Goal: Transaction & Acquisition: Purchase product/service

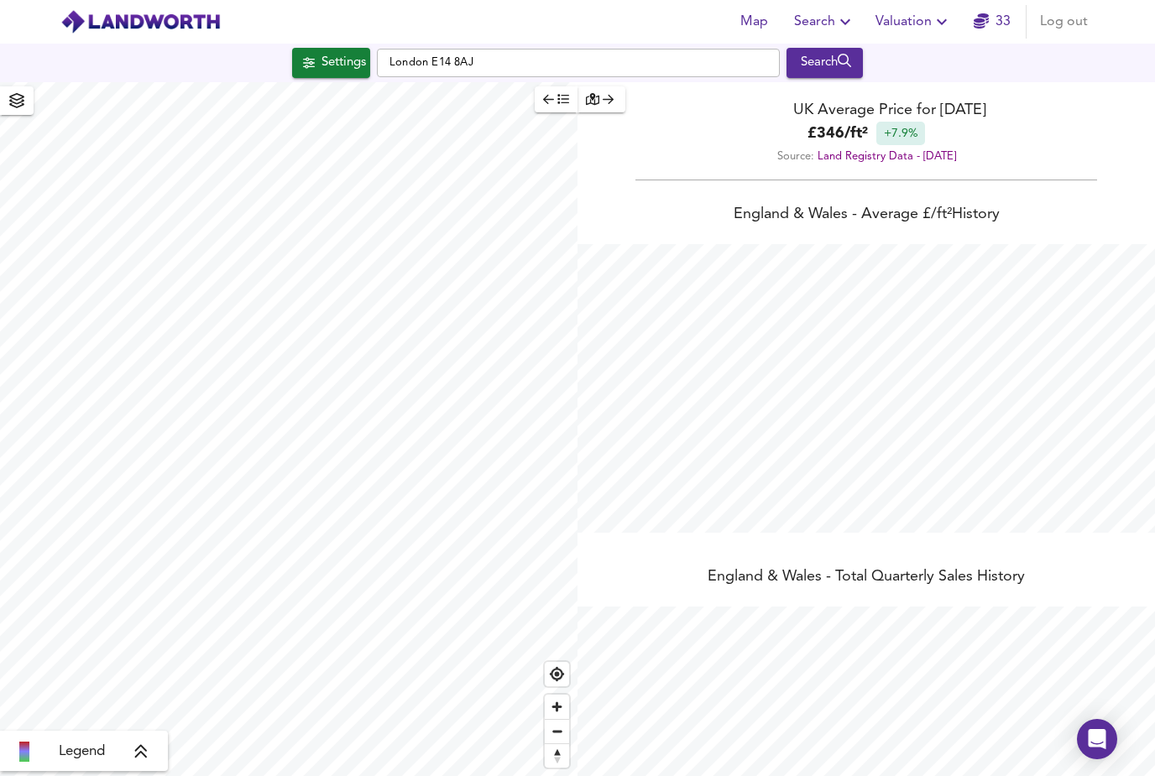
scroll to position [776, 1155]
click at [841, 52] on div "Search" at bounding box center [825, 63] width 68 height 22
click at [838, 52] on div "Search" at bounding box center [825, 63] width 68 height 22
click at [833, 71] on div "Search" at bounding box center [825, 63] width 68 height 22
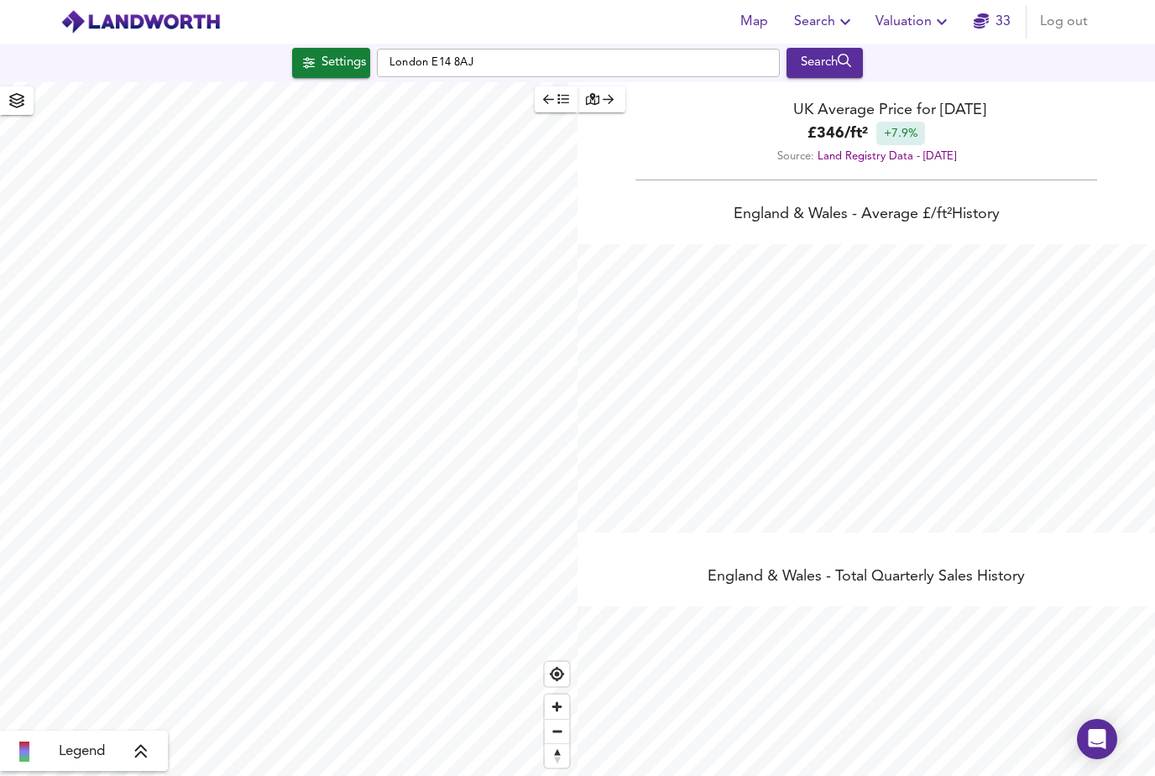
click at [829, 59] on div "Search" at bounding box center [825, 63] width 68 height 22
click at [839, 54] on div "Search" at bounding box center [825, 63] width 68 height 22
click at [838, 53] on div "Search" at bounding box center [825, 63] width 68 height 22
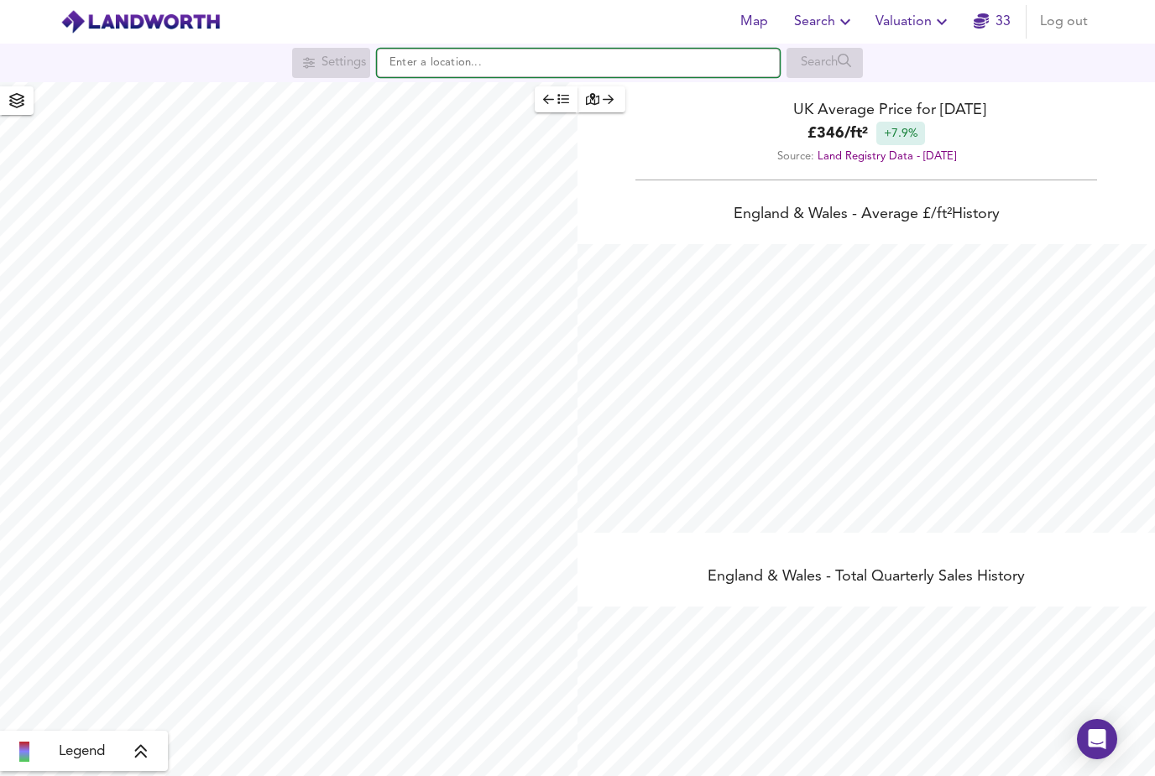
click at [480, 52] on input "text" at bounding box center [578, 63] width 403 height 29
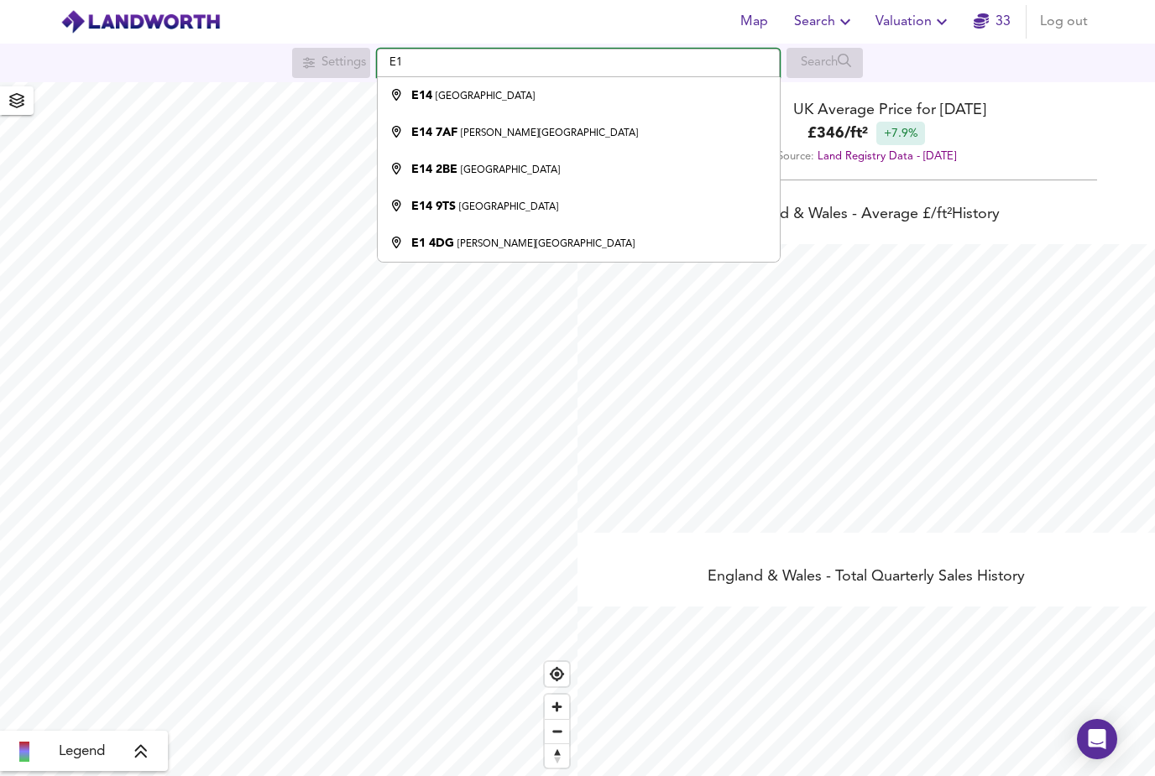
type input "E"
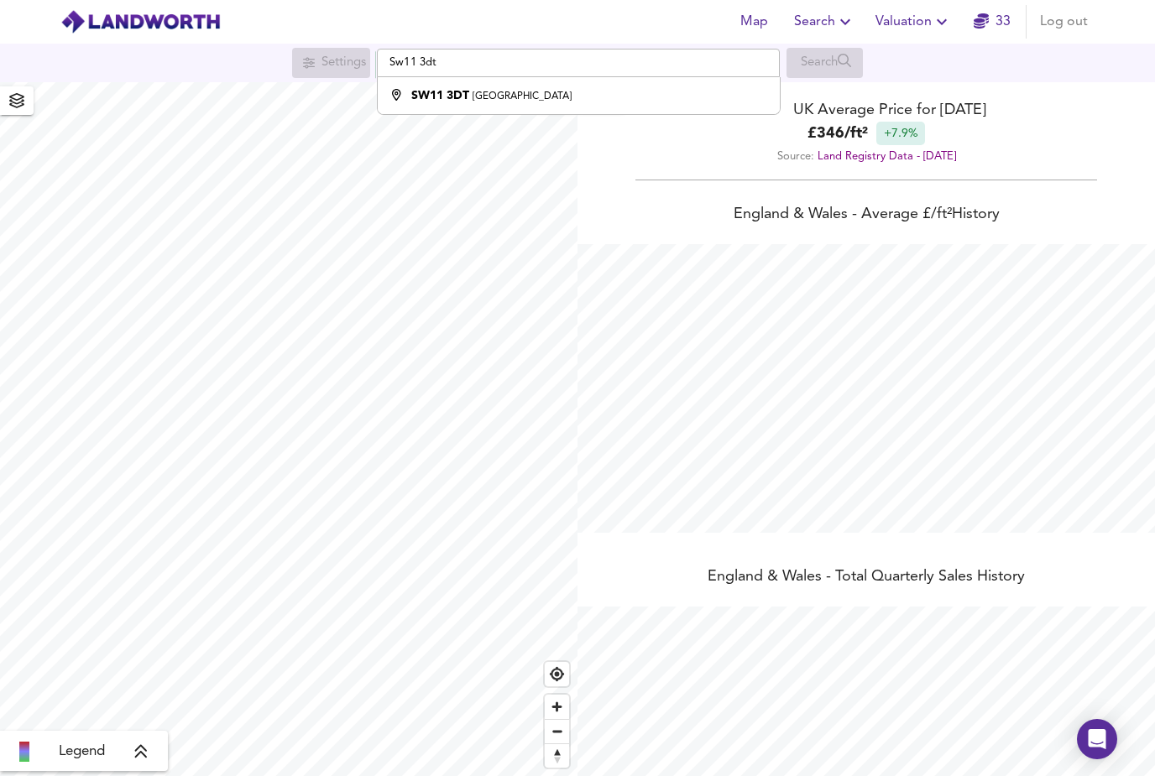
click at [497, 94] on small "London" at bounding box center [522, 96] width 99 height 10
type input "London SW11 3DT"
checkbox input "false"
checkbox input "true"
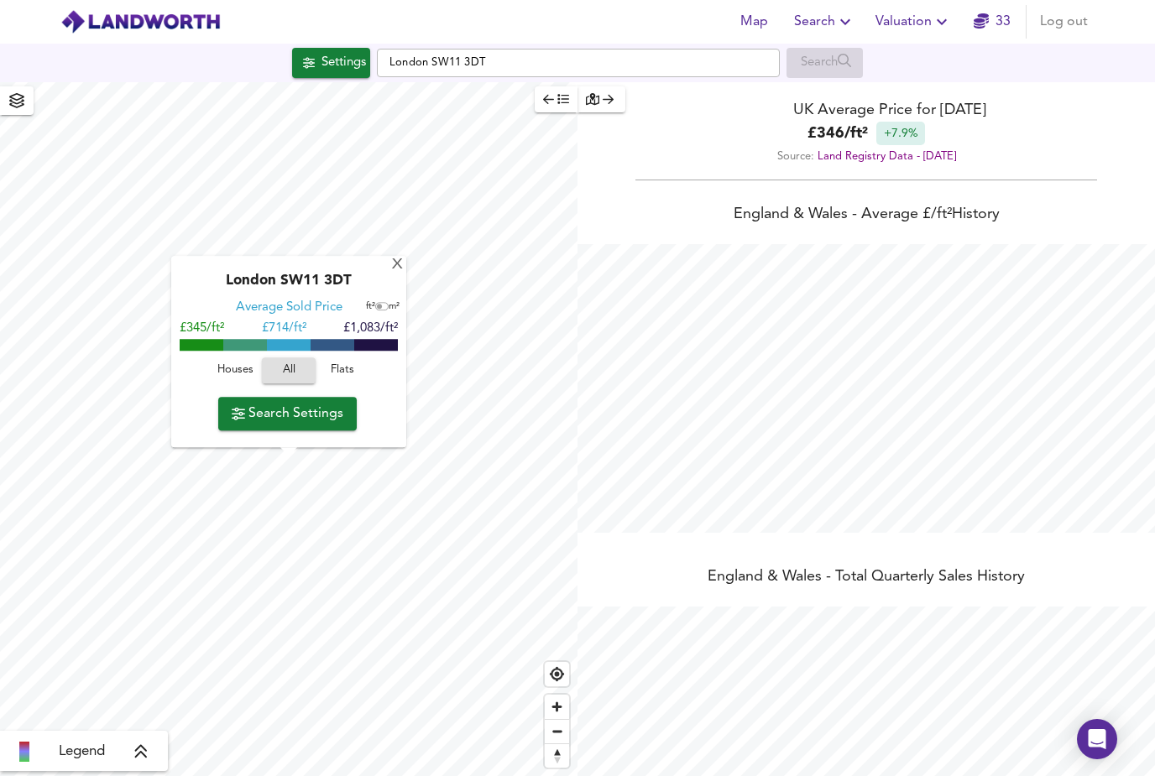
click at [303, 417] on span "Search Settings" at bounding box center [288, 414] width 112 height 24
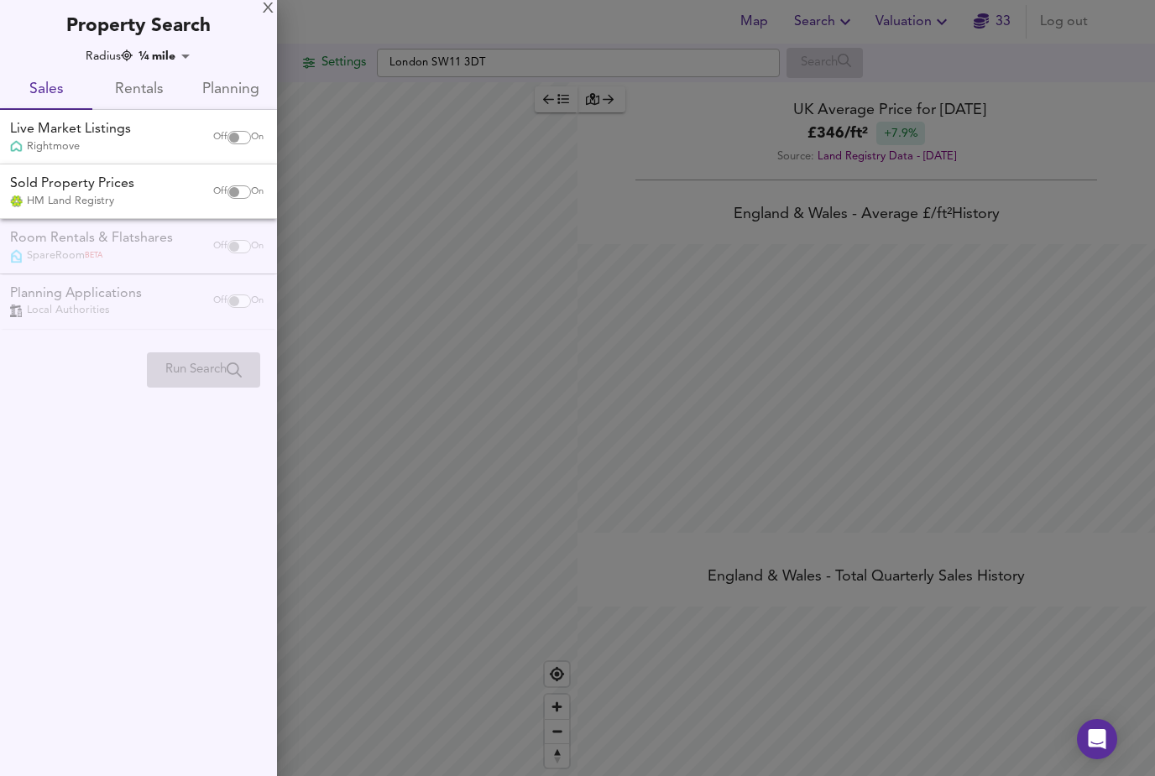
click at [140, 94] on span "Rentals" at bounding box center [138, 90] width 72 height 26
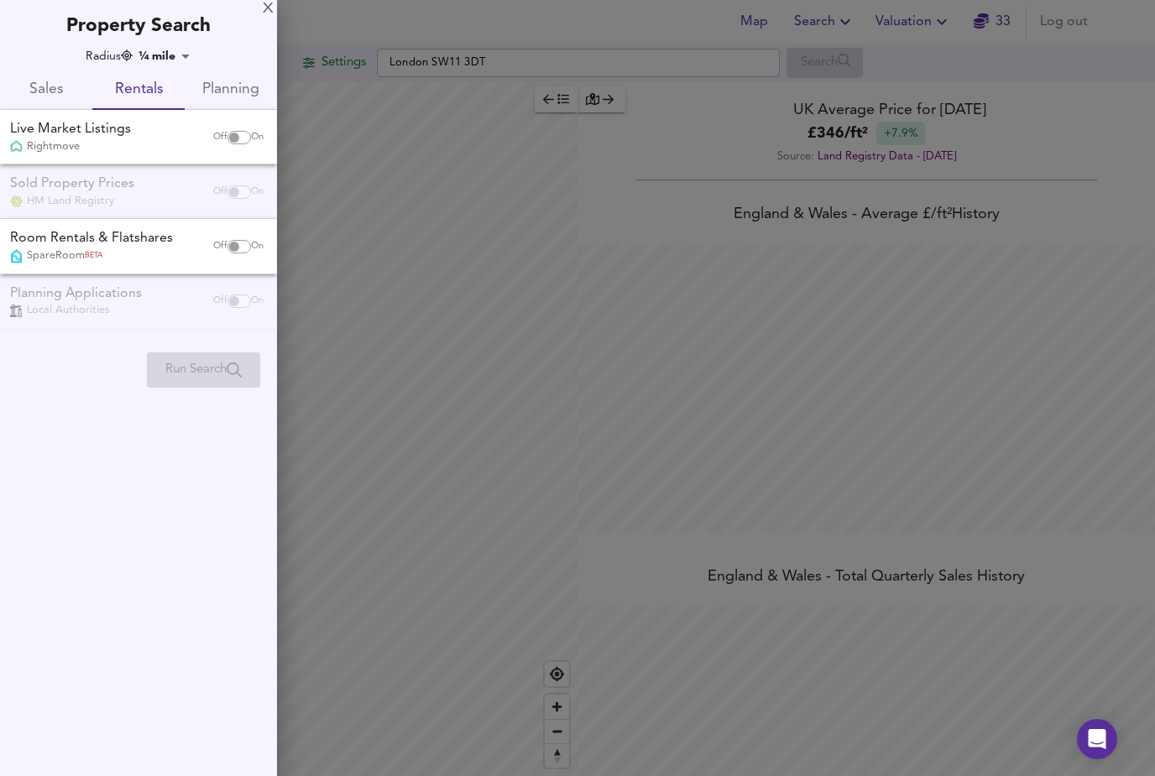
click at [239, 132] on input "checkbox" at bounding box center [234, 137] width 40 height 13
checkbox input "true"
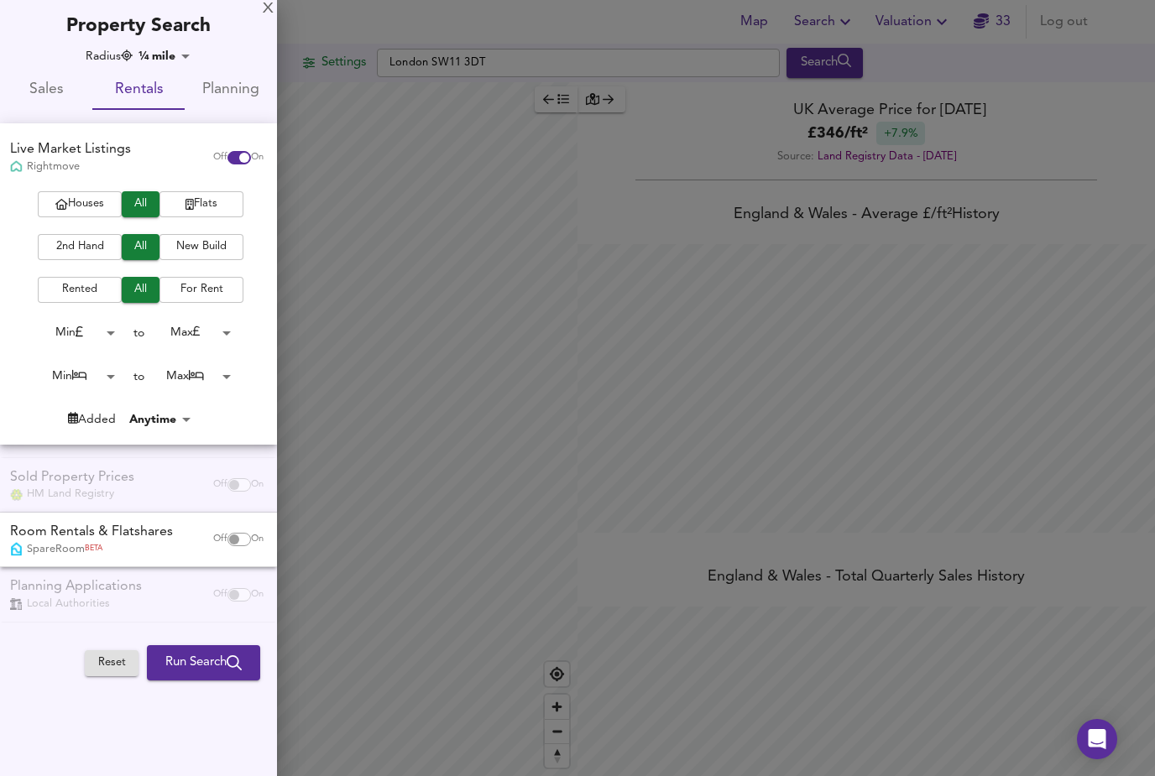
click at [81, 239] on span "2nd Hand" at bounding box center [79, 247] width 67 height 19
click at [102, 379] on body "Map Search Valuation 33 Log out Settings London SW11 3DT Search Legend UK Avera…" at bounding box center [577, 388] width 1155 height 776
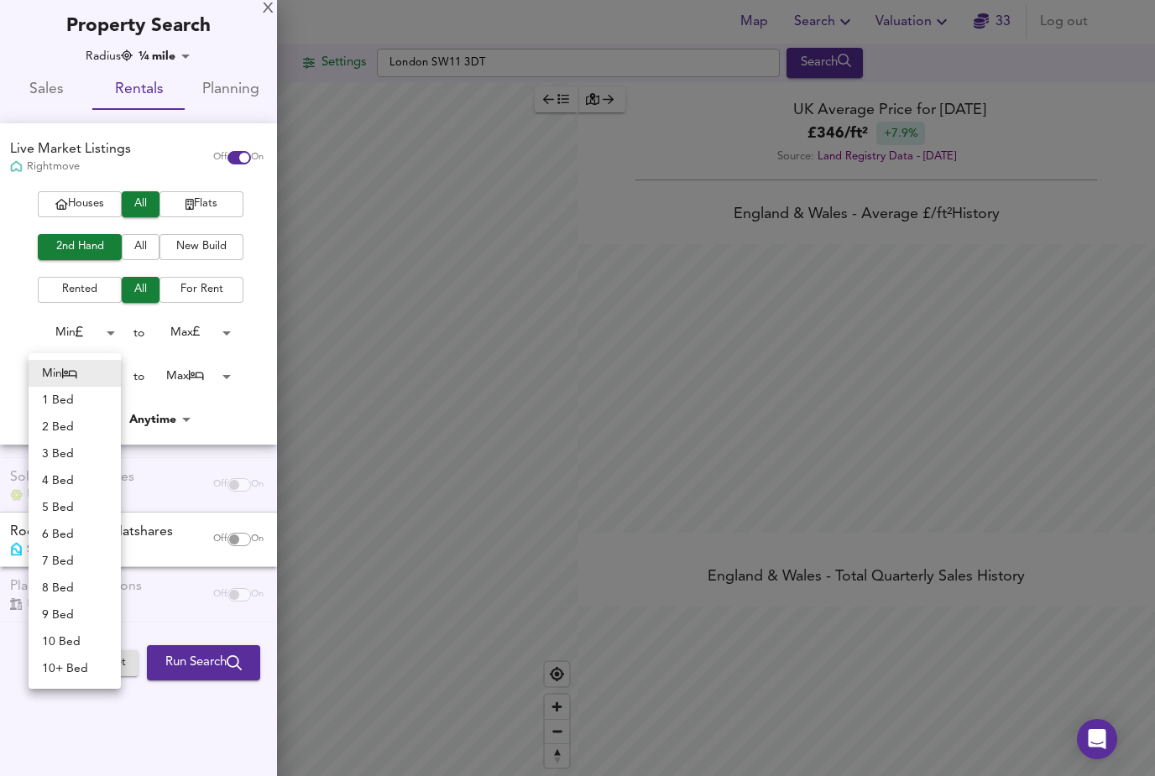
click at [76, 463] on li "3 Bed" at bounding box center [75, 454] width 92 height 27
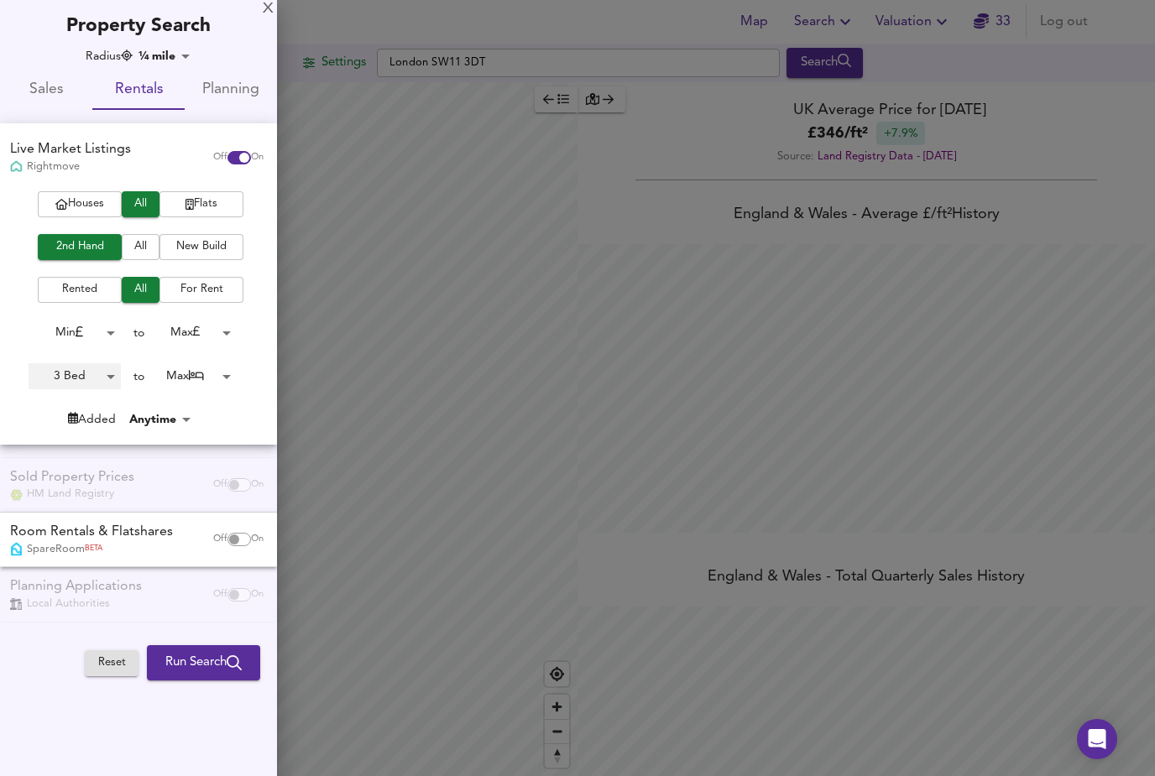
type input "3"
click at [234, 368] on body "Map Search Valuation 33 Log out Settings London SW11 3DT Search Legend UK Avera…" at bounding box center [577, 388] width 1155 height 776
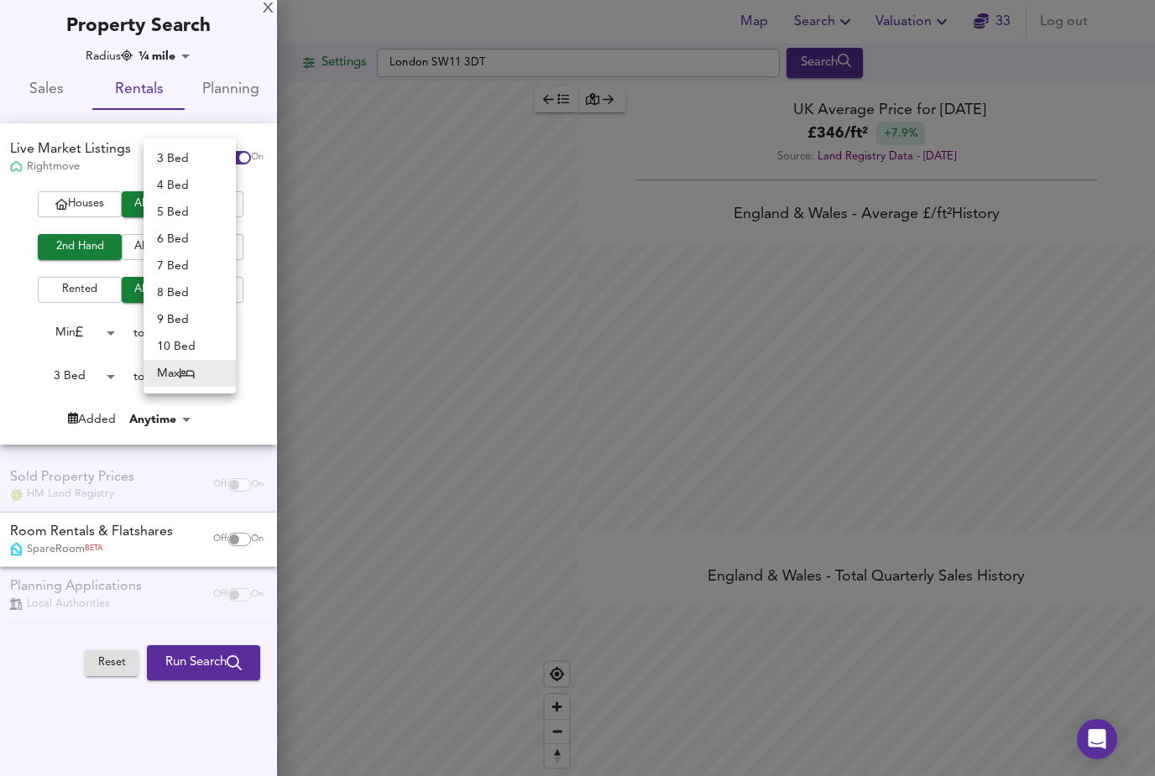
click at [185, 160] on li "3 Bed" at bounding box center [190, 158] width 92 height 27
type input "3"
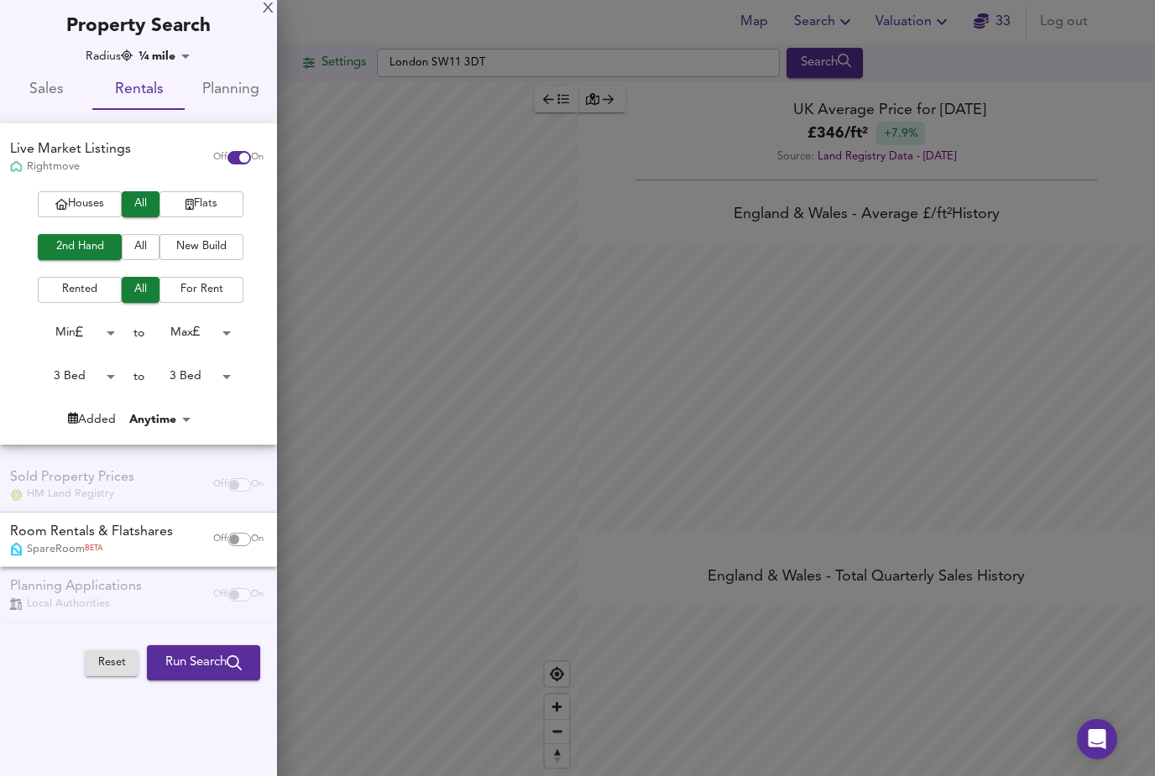
click at [218, 661] on span "Run Search" at bounding box center [203, 663] width 76 height 22
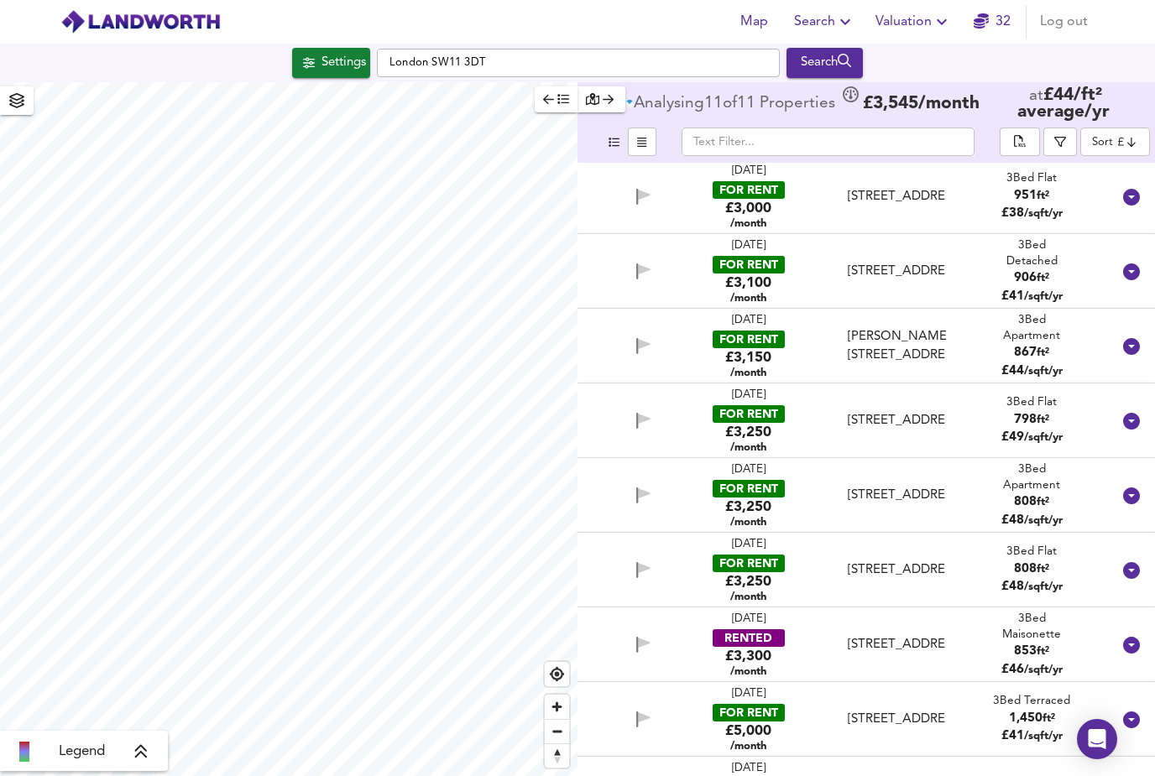
scroll to position [147, 0]
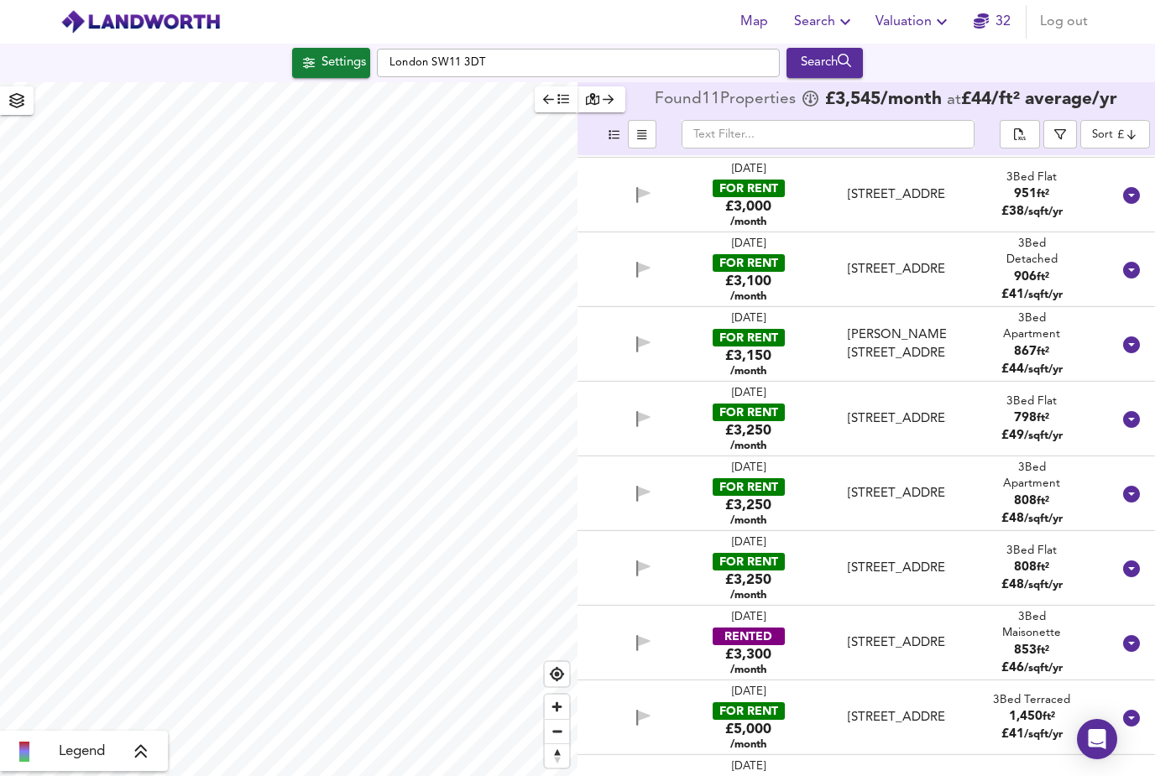
click at [892, 326] on div "Humphrey Court, Battersea High Street, SW11 3JA" at bounding box center [897, 344] width 98 height 36
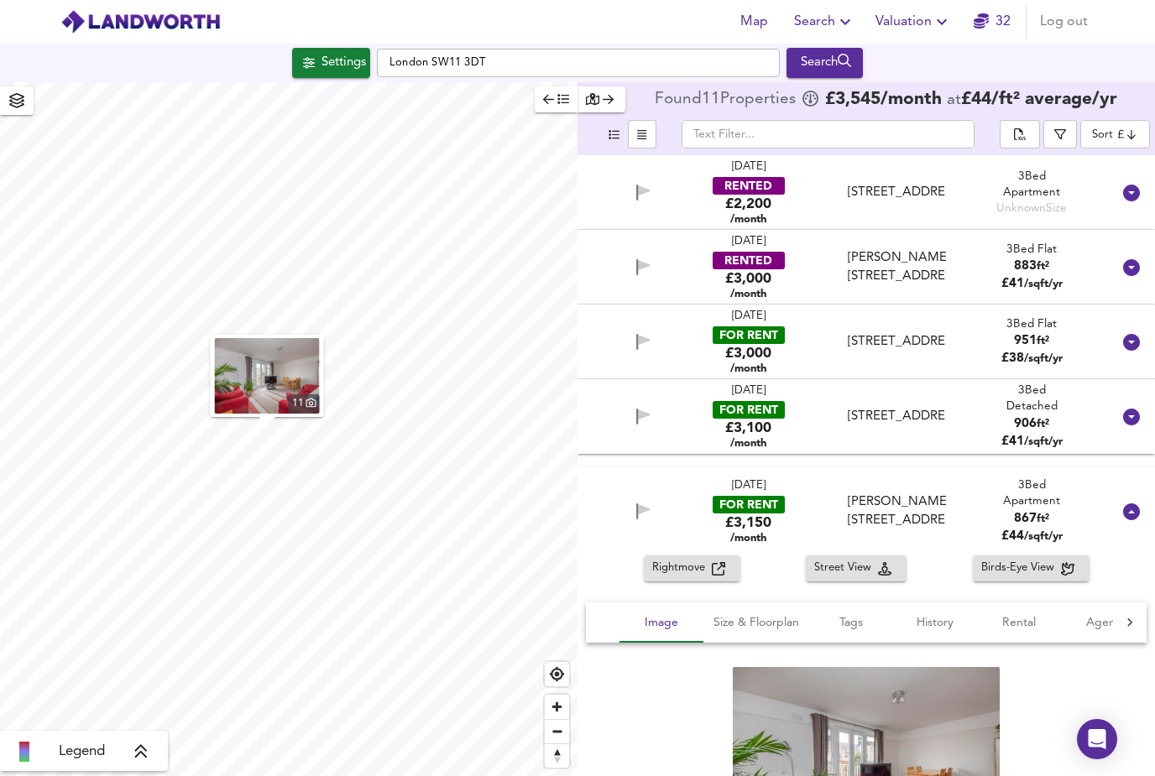
scroll to position [3, 0]
click at [898, 260] on div "Clancy Court, SW11 3DT" at bounding box center [897, 267] width 98 height 36
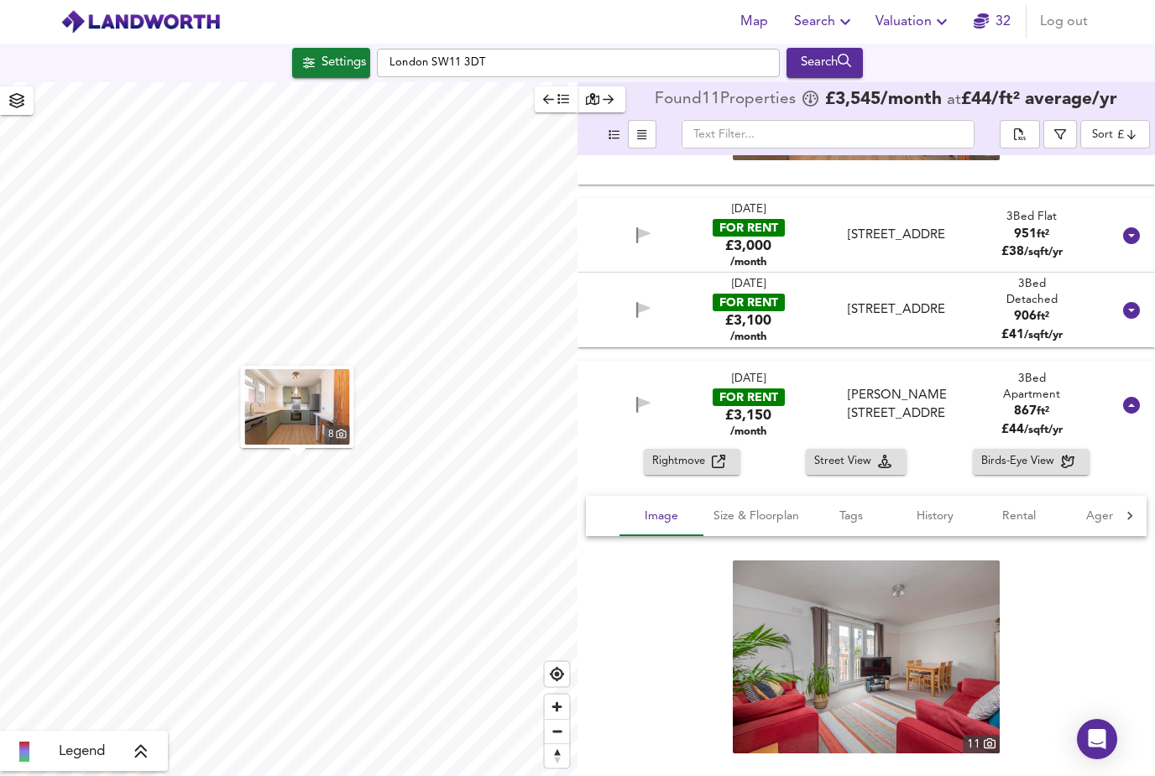
scroll to position [473, 0]
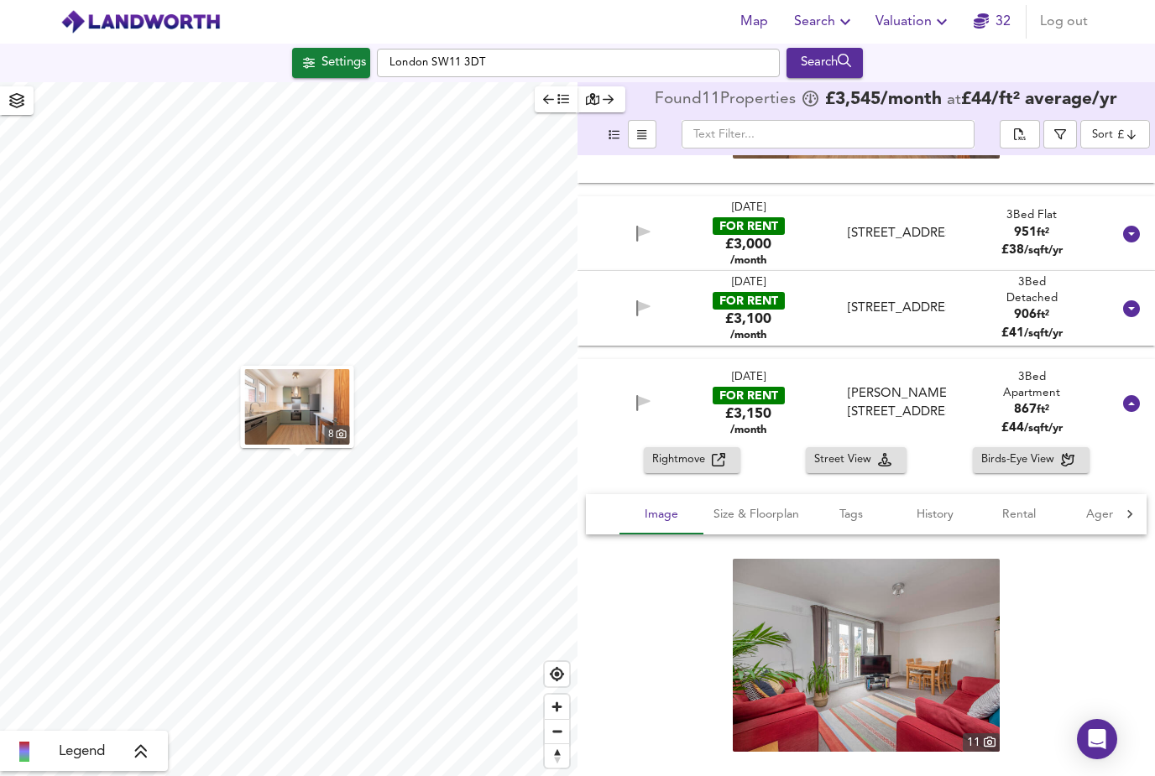
click at [687, 451] on span "Rightmove" at bounding box center [682, 460] width 60 height 19
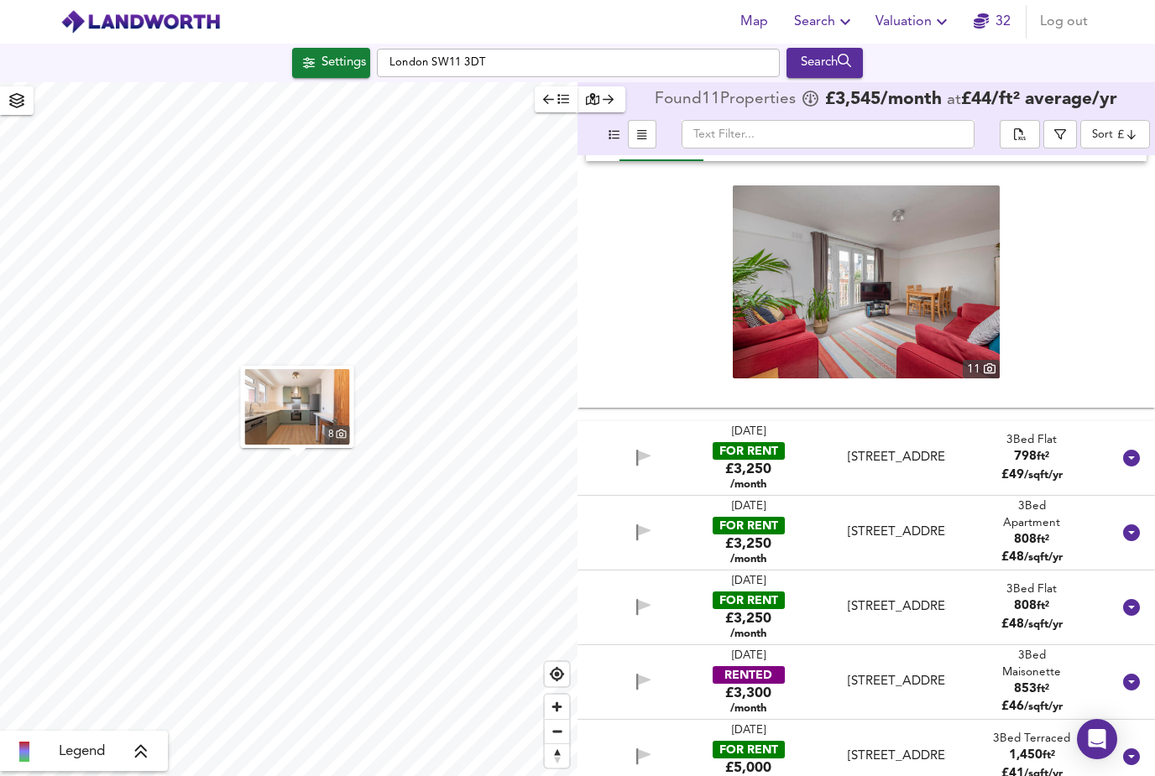
scroll to position [846, 0]
click at [895, 674] on div "Sunbury Lane, Battersea Park, SW11 3NP" at bounding box center [897, 683] width 98 height 18
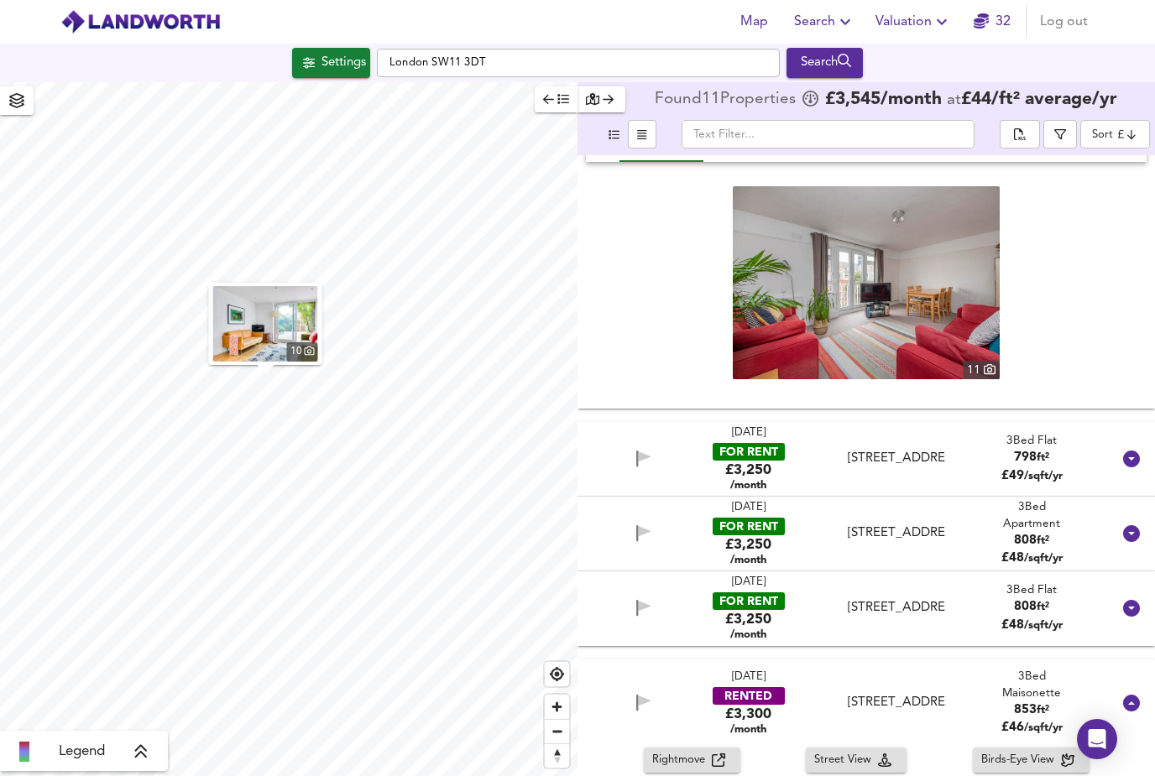
click at [700, 751] on span "Rightmove" at bounding box center [682, 760] width 60 height 19
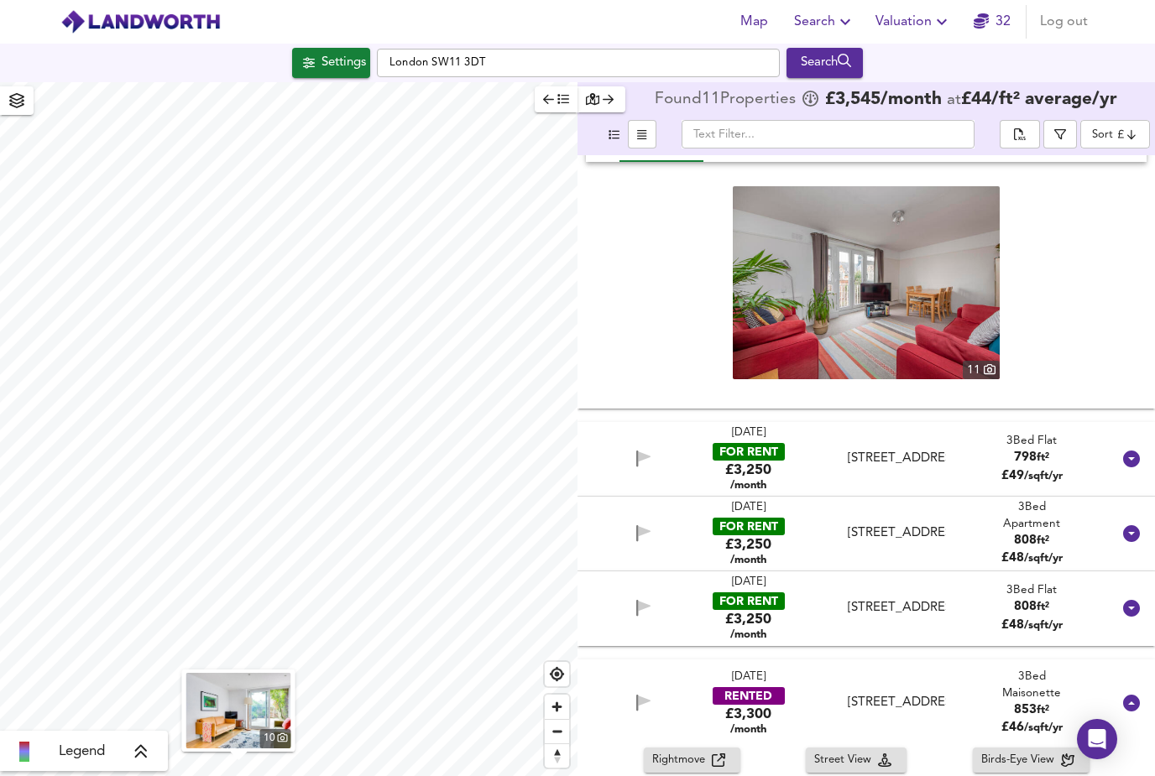
click at [311, 52] on span "Settings" at bounding box center [331, 63] width 70 height 22
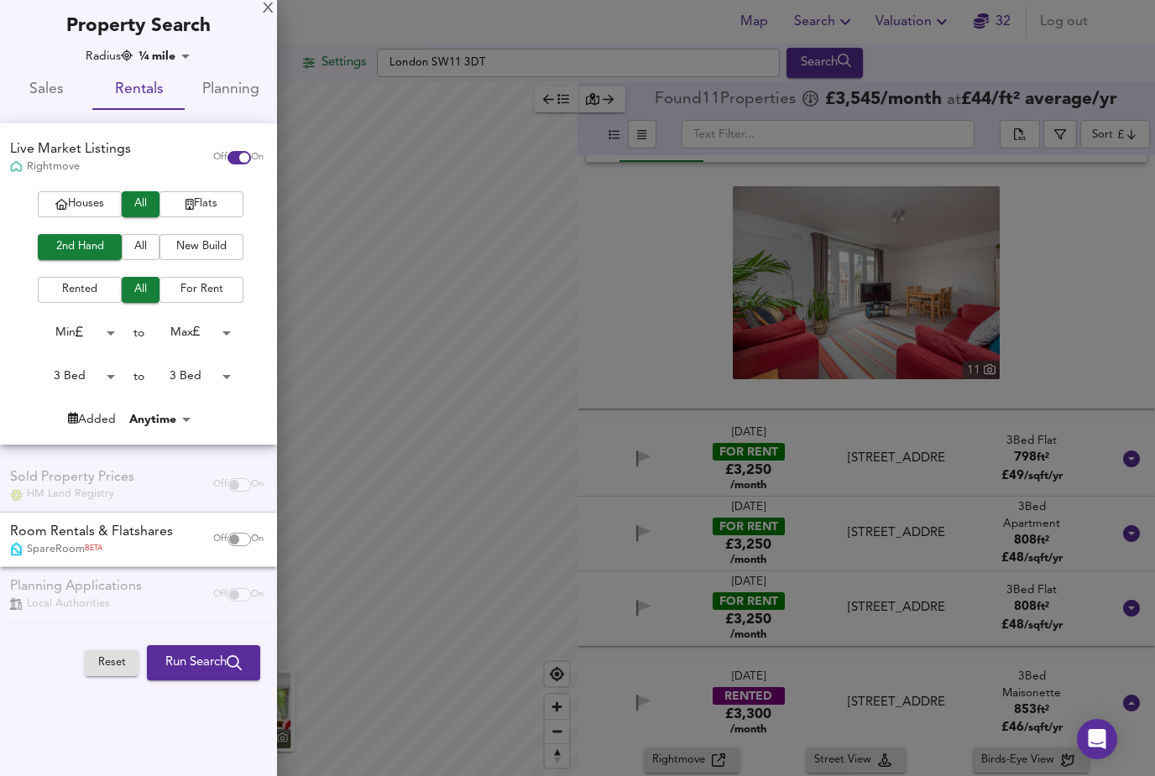
click at [44, 94] on span "Sales" at bounding box center [46, 90] width 72 height 26
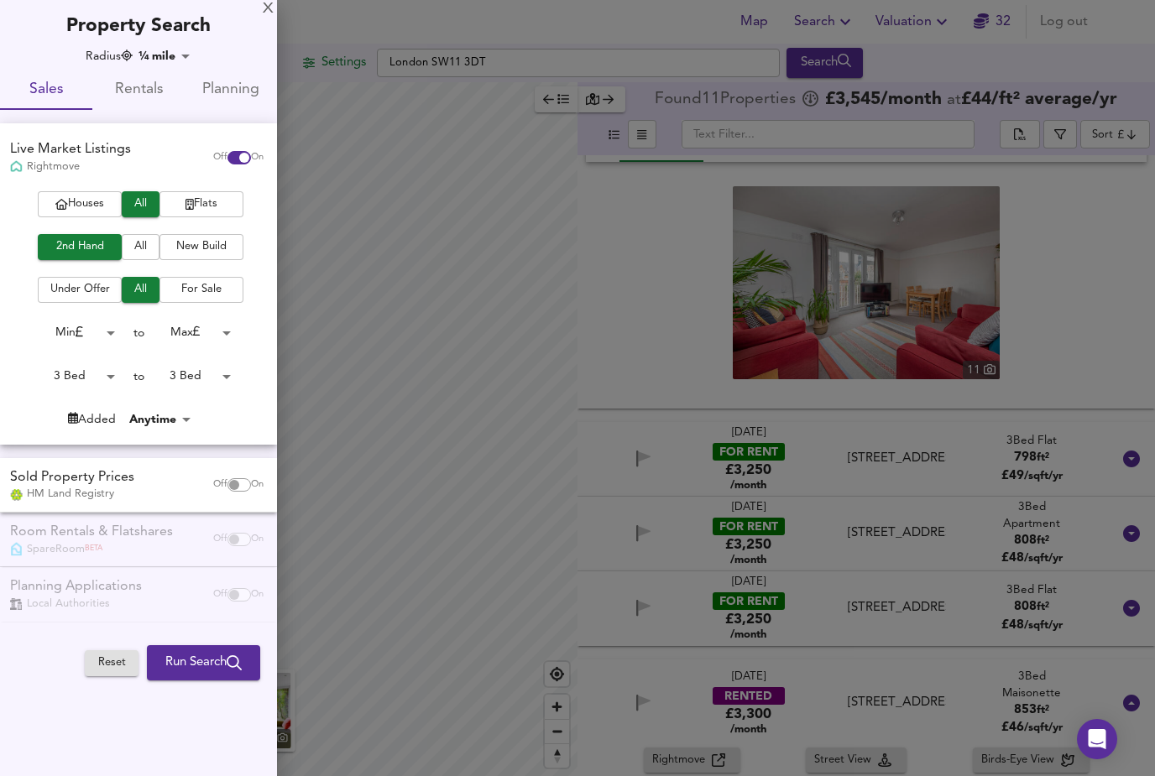
click at [101, 379] on body "Map Search Valuation 32 Log out Settings London SW11 3DT Search 10 Legend Found…" at bounding box center [577, 388] width 1155 height 776
click at [47, 371] on li "3 Bed" at bounding box center [75, 373] width 92 height 27
click at [169, 671] on button "Run Search" at bounding box center [203, 662] width 113 height 35
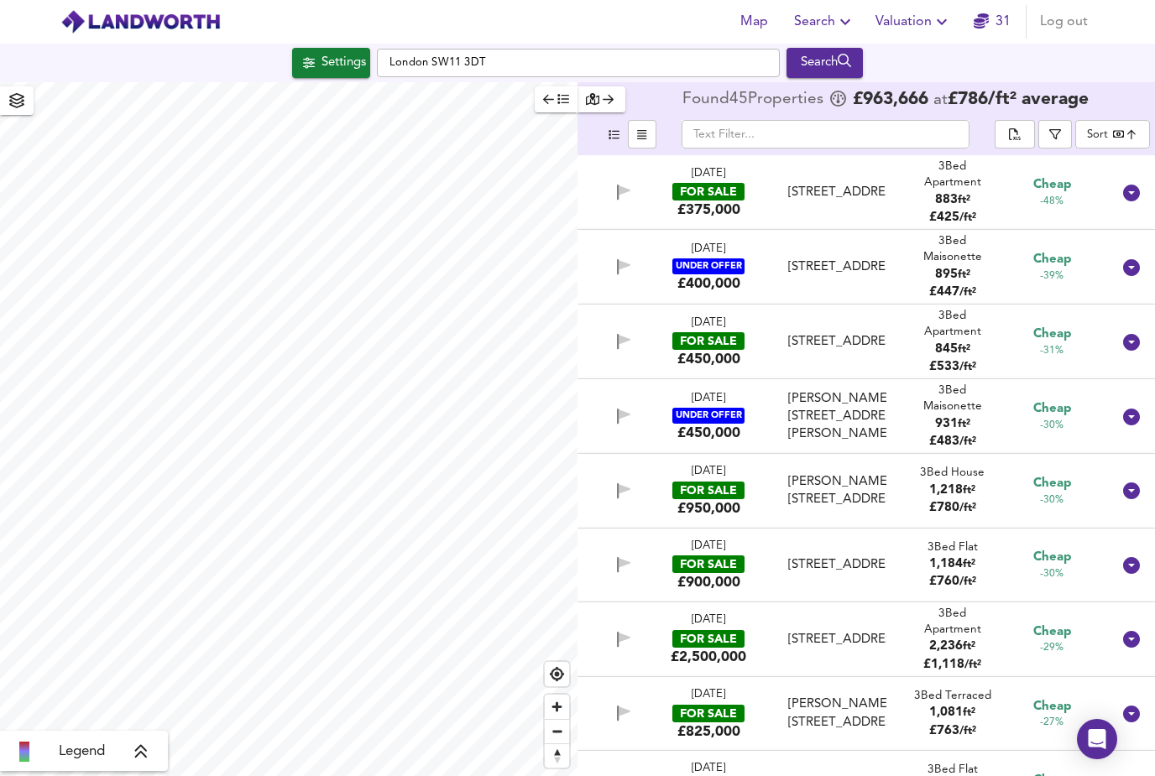
click at [1130, 72] on body "Map Search Valuation 31 Log out Settings London SW11 3DT Search Legend Found 45…" at bounding box center [577, 388] width 1155 height 776
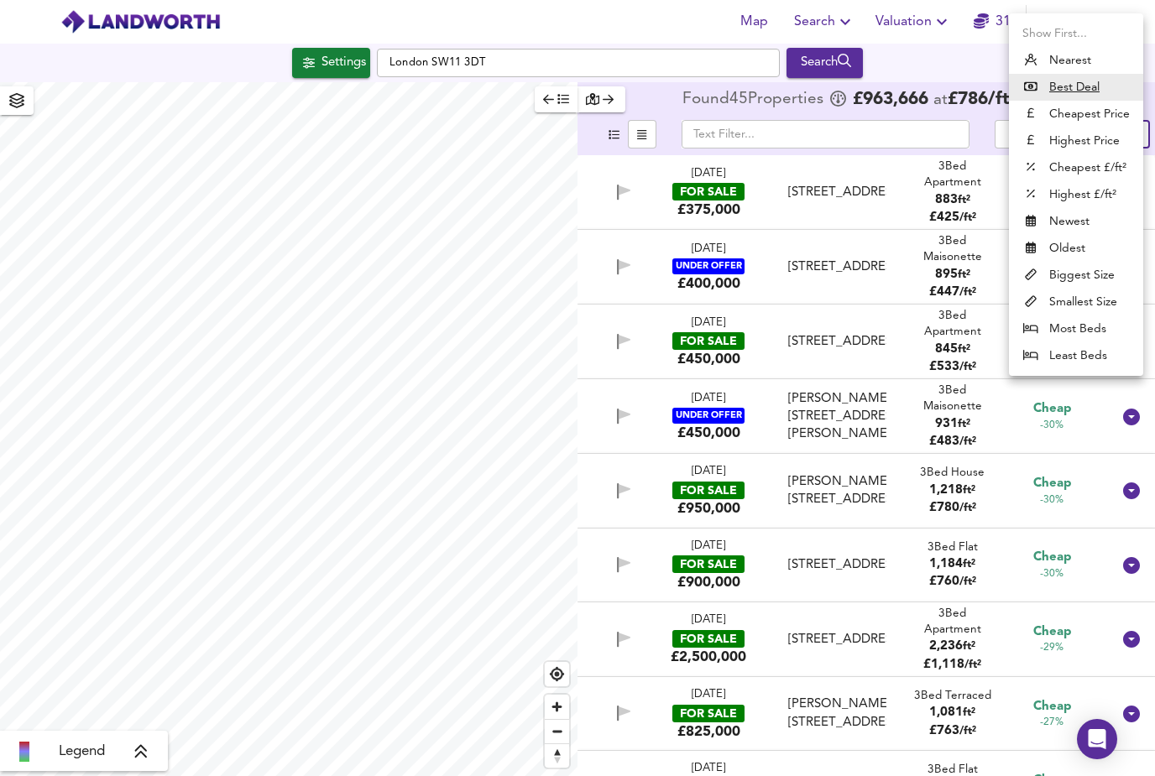
click at [1103, 102] on li "Cheapest Price" at bounding box center [1076, 114] width 134 height 27
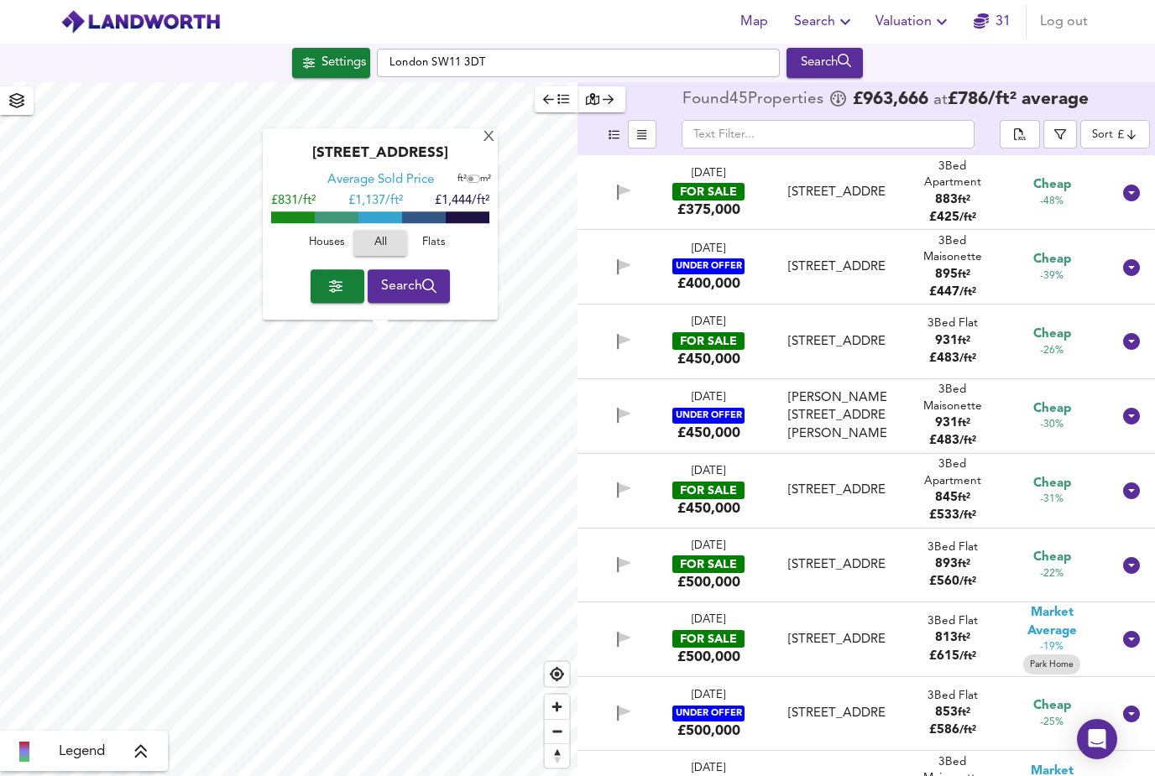
click at [434, 234] on span "Flats" at bounding box center [433, 243] width 45 height 19
click at [391, 269] on button "Search" at bounding box center [409, 286] width 83 height 34
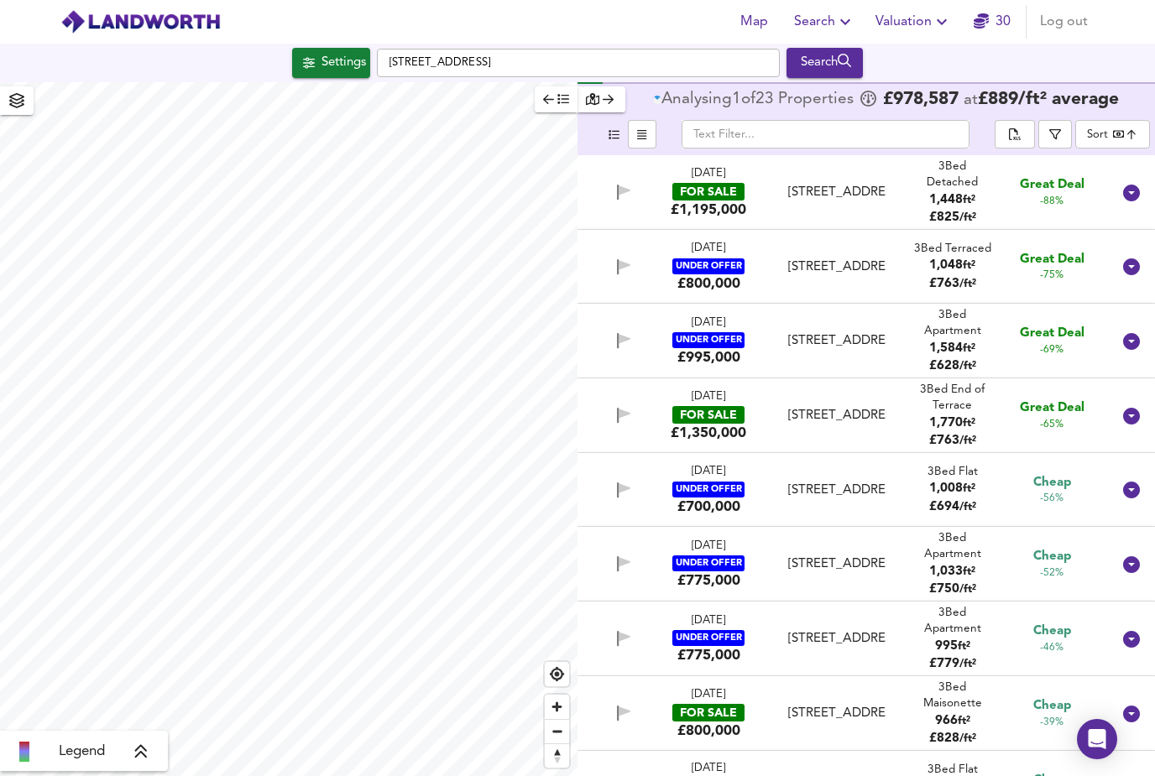
click at [1143, 82] on body "Map Search Valuation 30 Log out Settings Northcote Road, SW11 6QN Search Legend…" at bounding box center [577, 388] width 1155 height 776
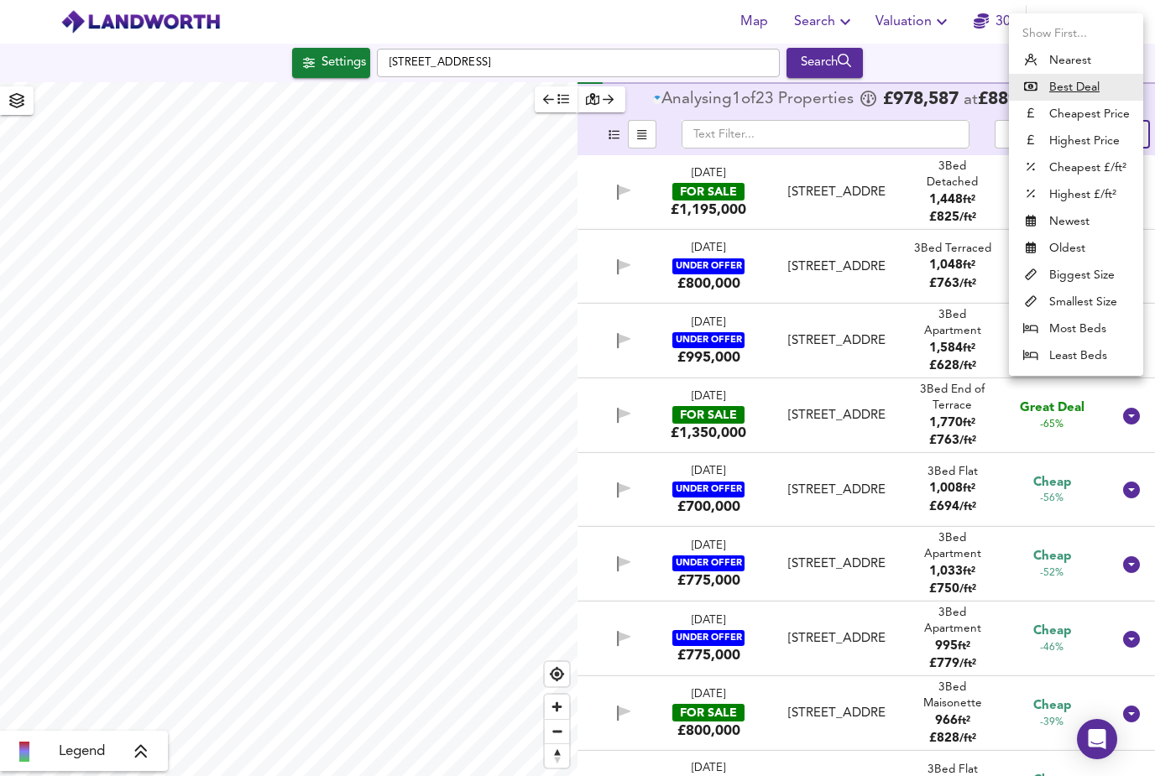
click at [1113, 114] on li "Cheapest Price" at bounding box center [1076, 114] width 134 height 27
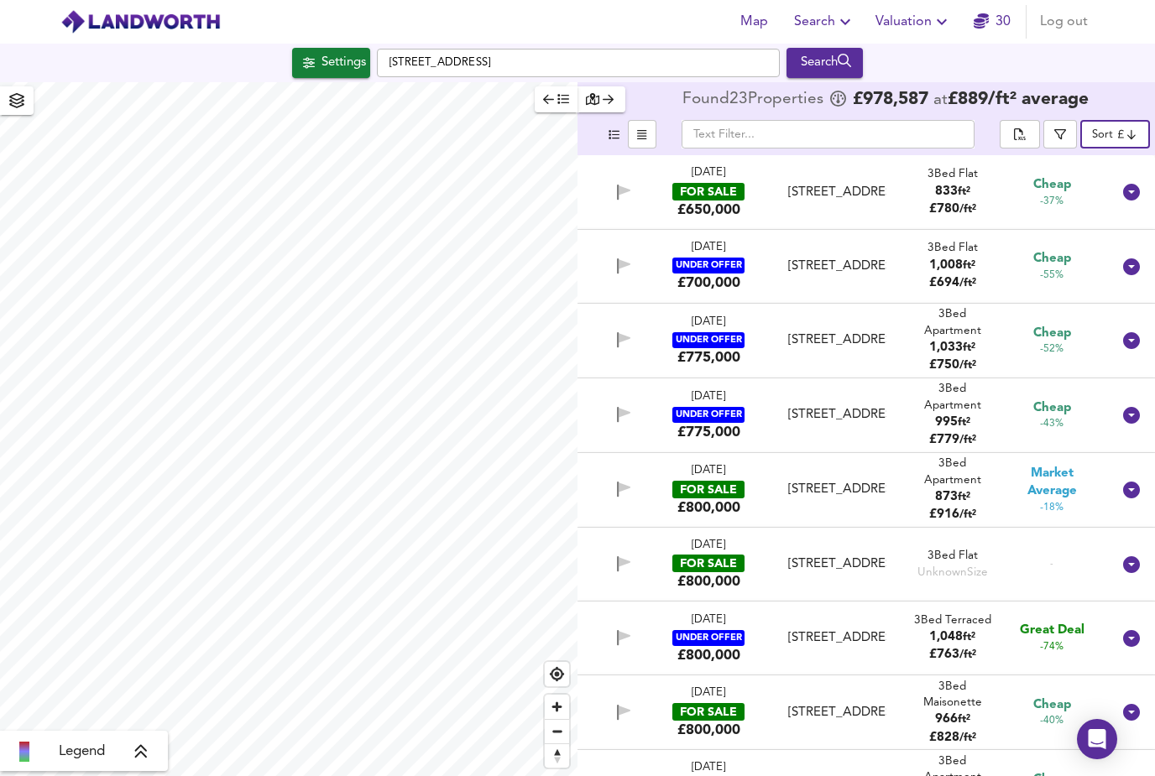
click at [757, 165] on div "4 Dec 2024 FOR SALE £650,000" at bounding box center [709, 192] width 106 height 54
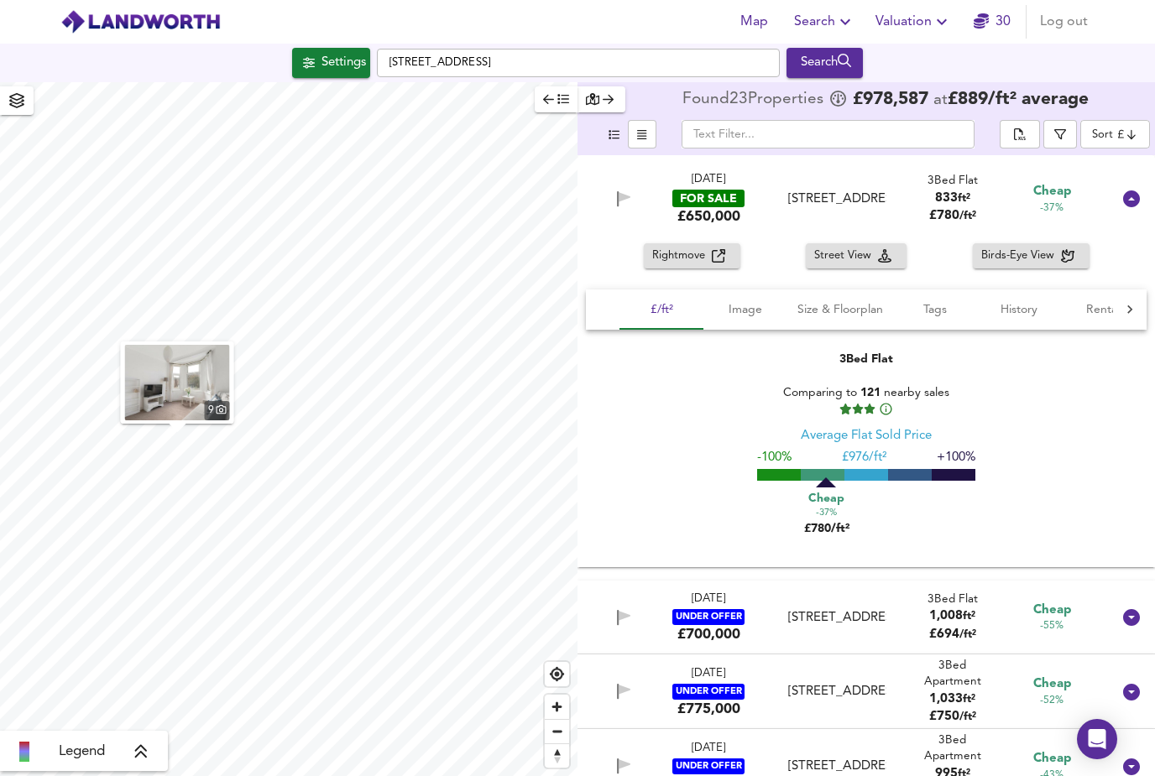
click at [1101, 354] on div "3 Bed Flat Comparing to 121 nearby sales Average Flat Sold Price -100% £ 976/ft…" at bounding box center [866, 447] width 561 height 231
click at [1132, 189] on icon at bounding box center [1131, 199] width 20 height 20
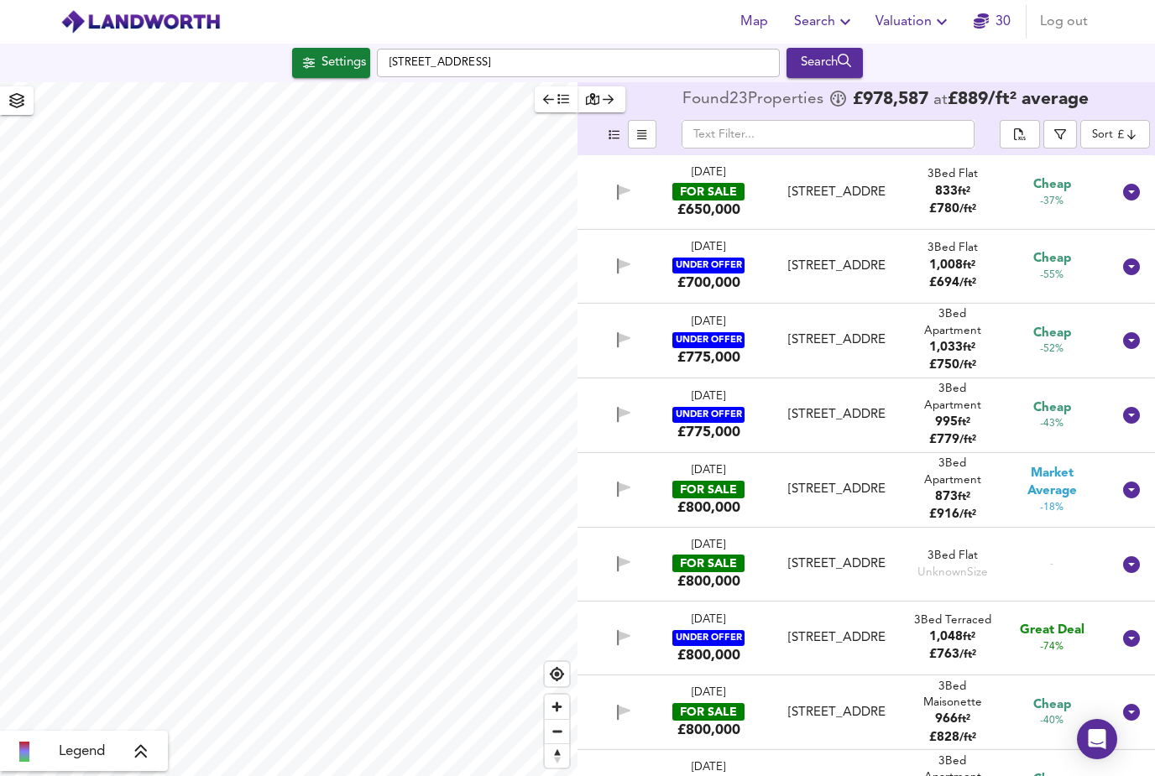
click at [734, 183] on div "FOR SALE" at bounding box center [708, 192] width 72 height 18
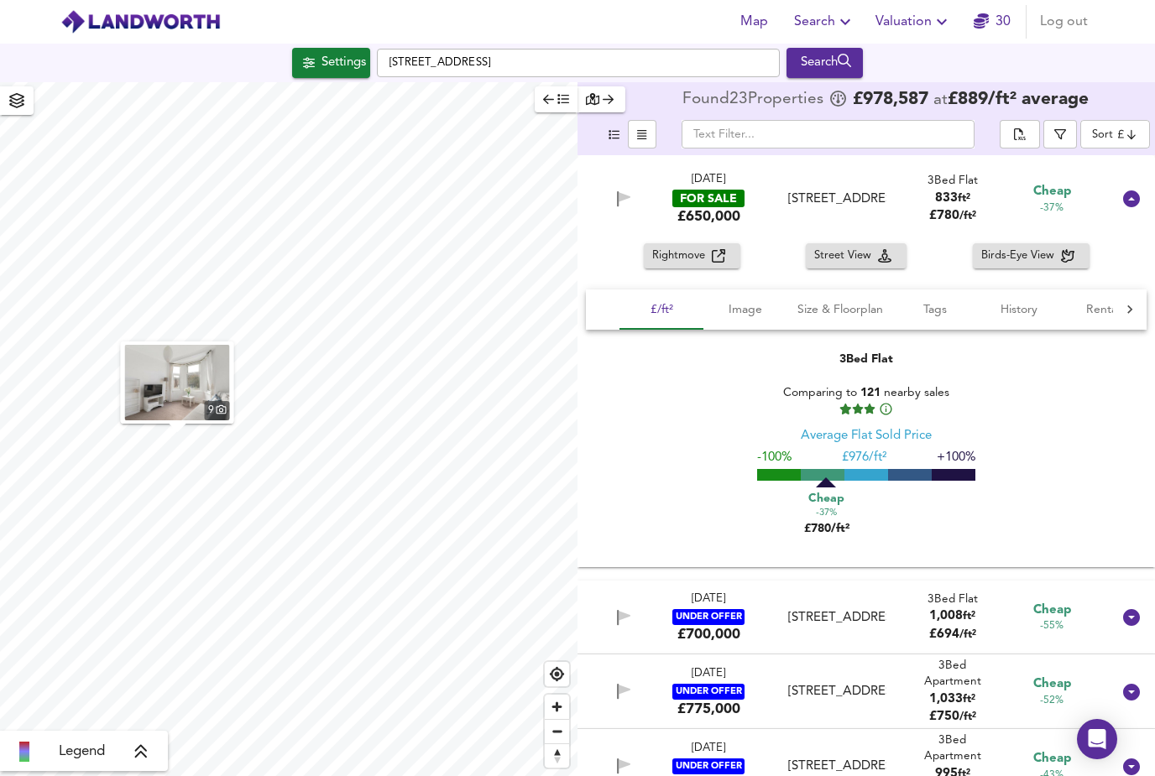
click at [695, 247] on span "Rightmove" at bounding box center [682, 256] width 60 height 19
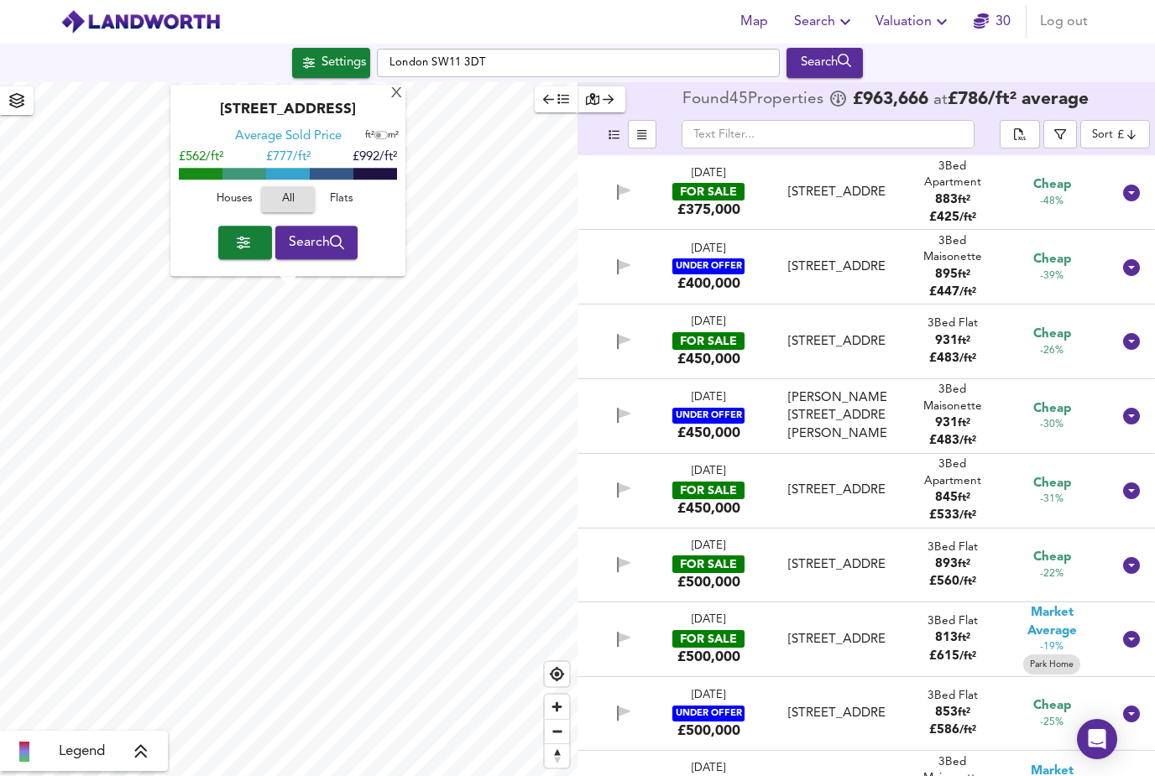
click at [296, 231] on span "Search" at bounding box center [317, 243] width 56 height 24
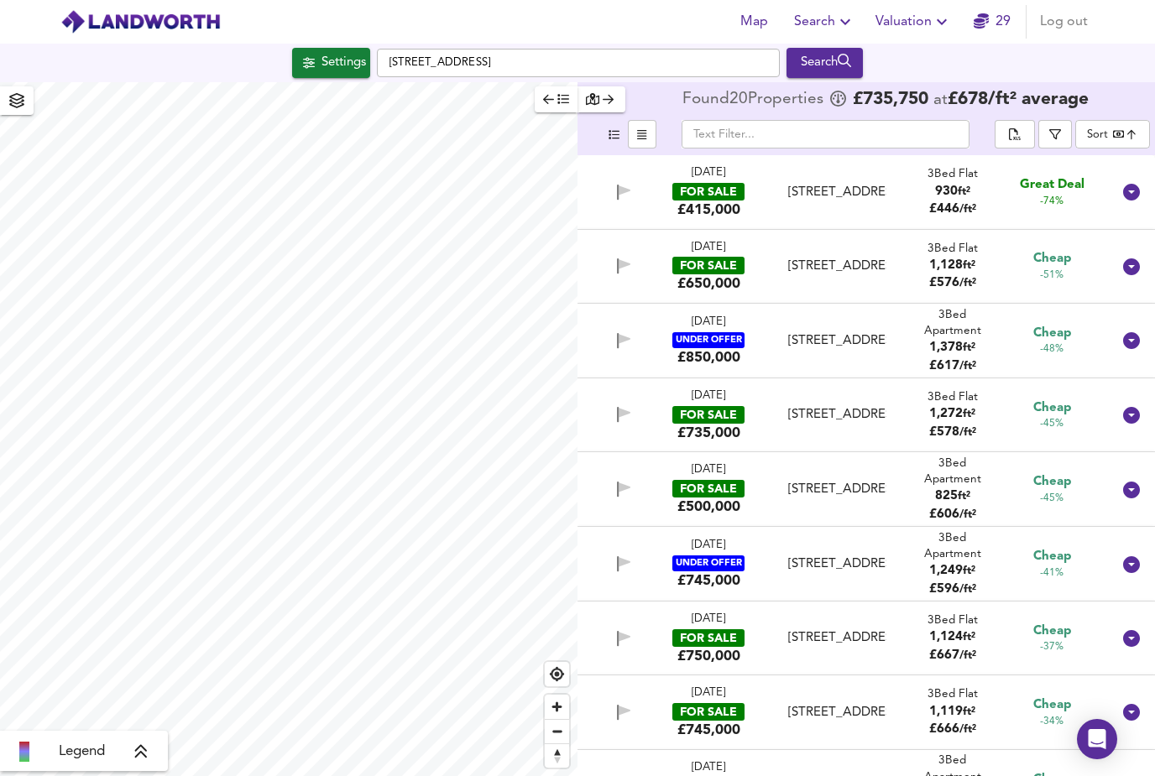
click at [735, 183] on div "FOR SALE" at bounding box center [708, 192] width 72 height 18
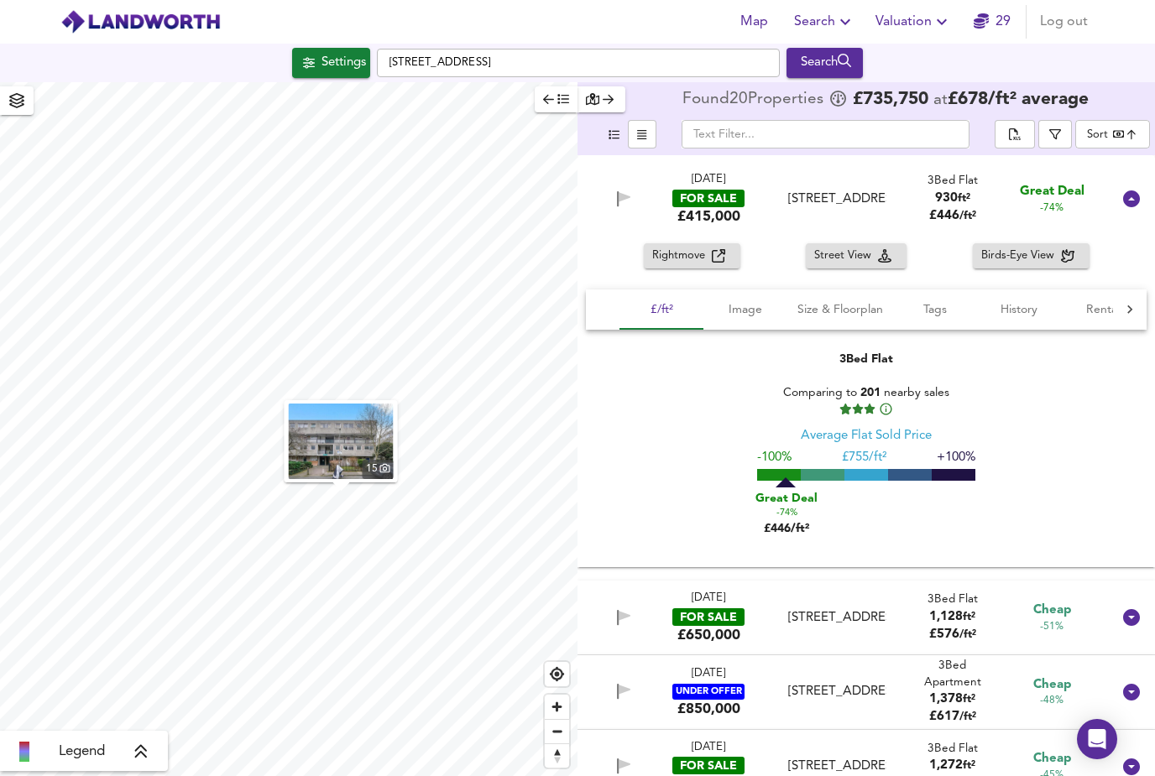
click at [700, 247] on span "Rightmove" at bounding box center [682, 256] width 60 height 19
click at [1120, 169] on div "22 Jul 2025 FOR SALE £415,000 Carlton Drive, Putney, SW15 2BN Carlton Drive, Pu…" at bounding box center [865, 198] width 577 height 87
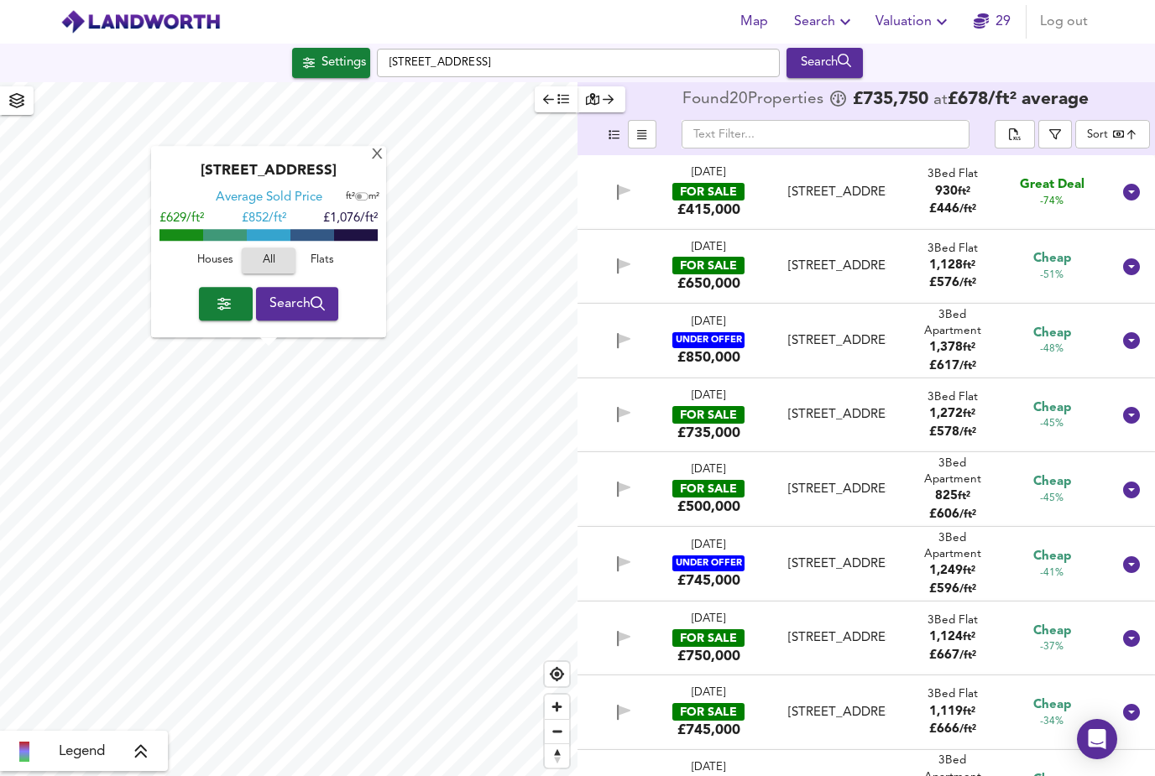
click at [279, 287] on button "Search" at bounding box center [297, 304] width 83 height 34
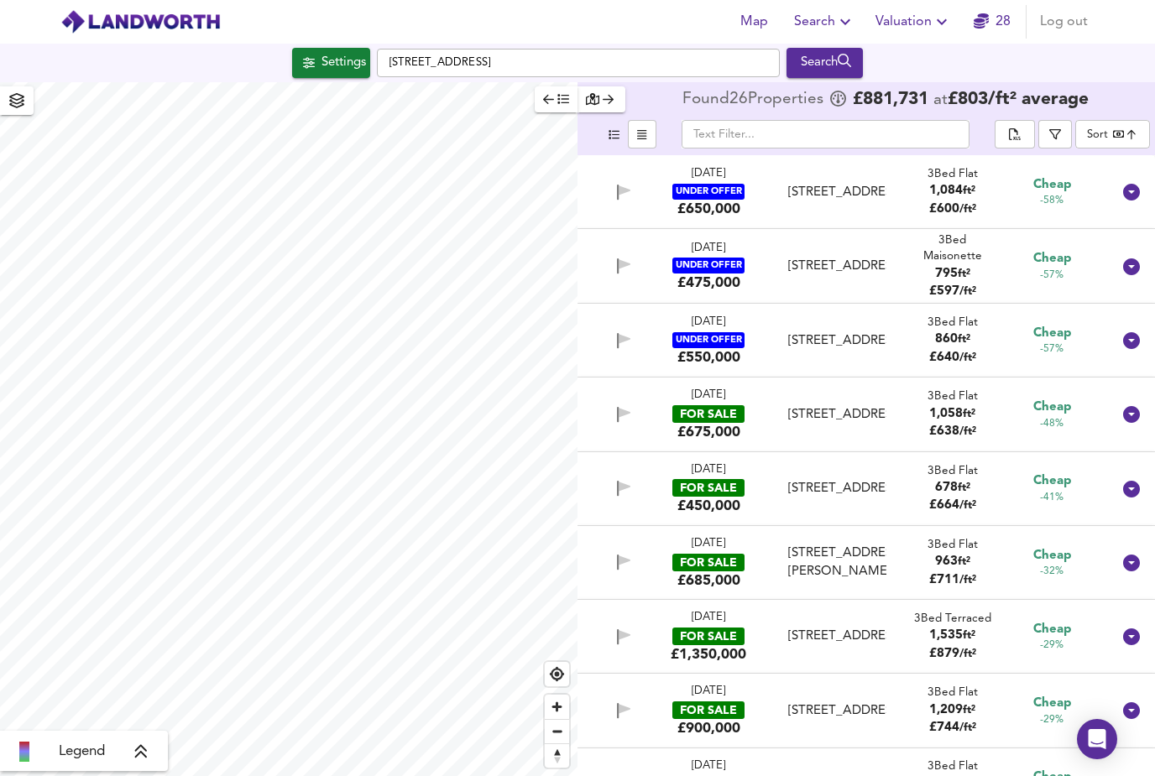
click at [1146, 77] on body "Map Search Valuation 28 Log out Settings Clapham Park Road, SW4 7EE Search Lege…" at bounding box center [577, 388] width 1155 height 776
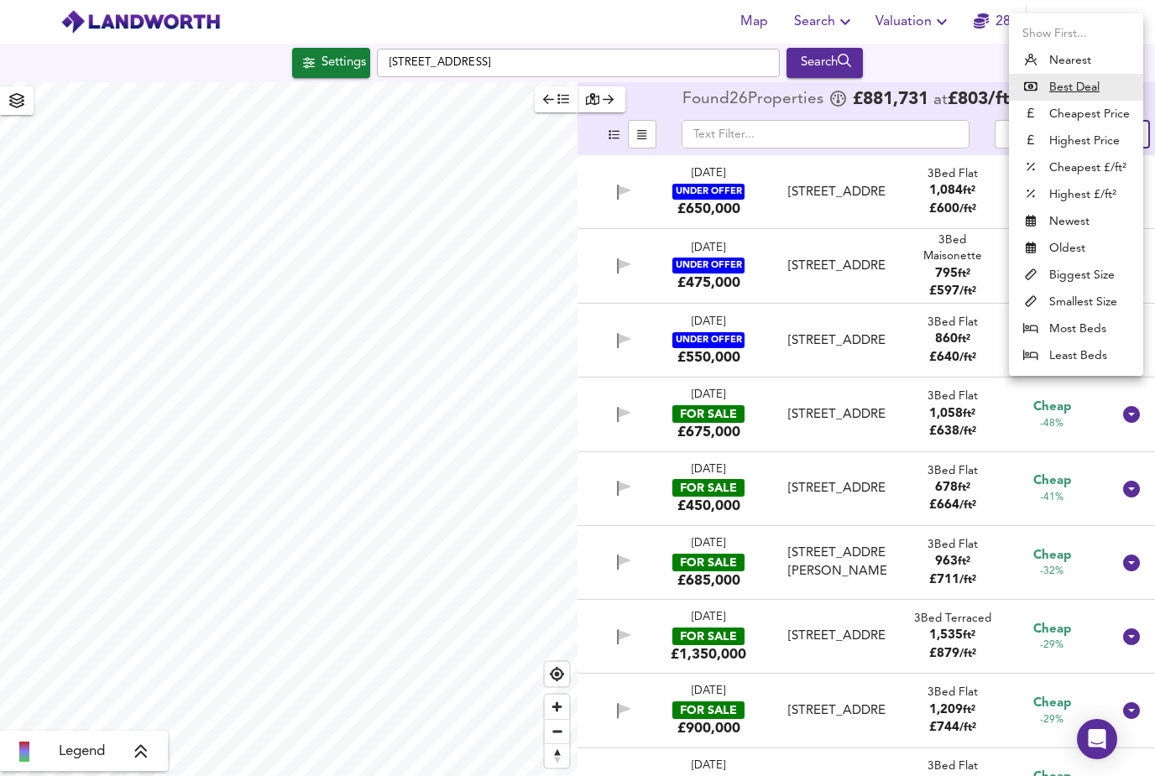
click at [1114, 117] on li "Cheapest Price" at bounding box center [1076, 114] width 134 height 27
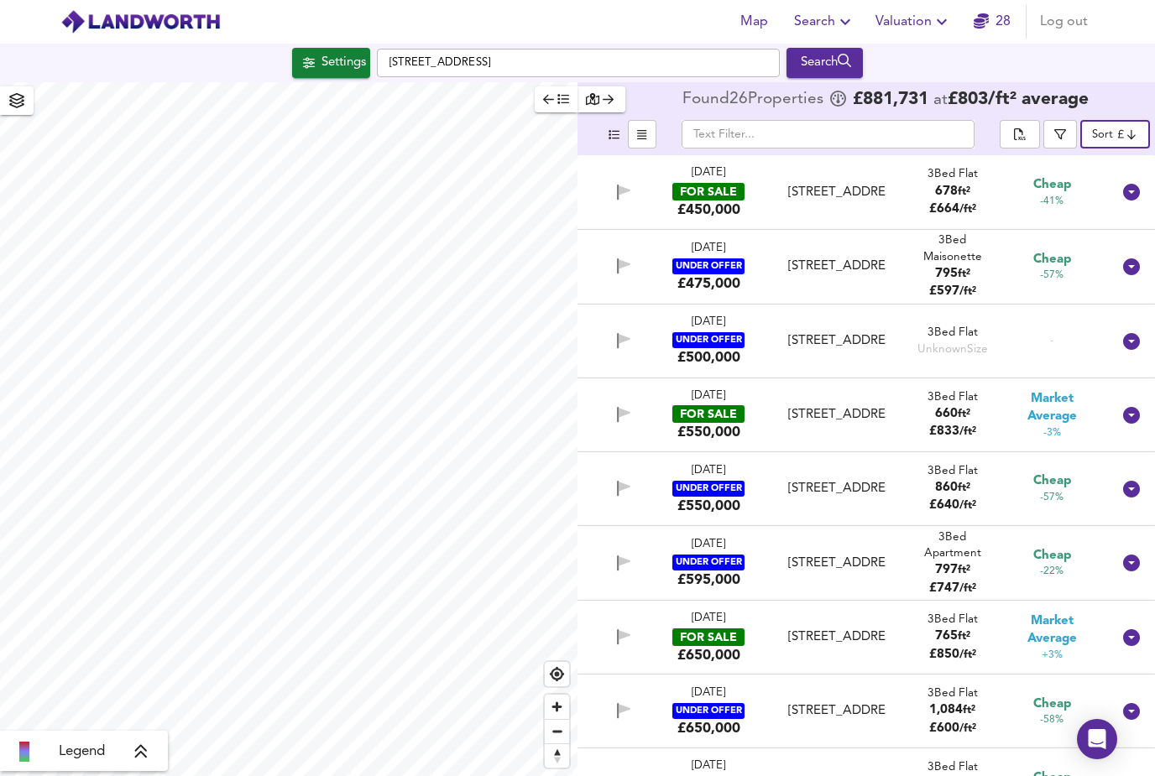
click at [839, 258] on div "Carfax Place, Abbeville Village, London, SW4 7BQ" at bounding box center [837, 267] width 98 height 18
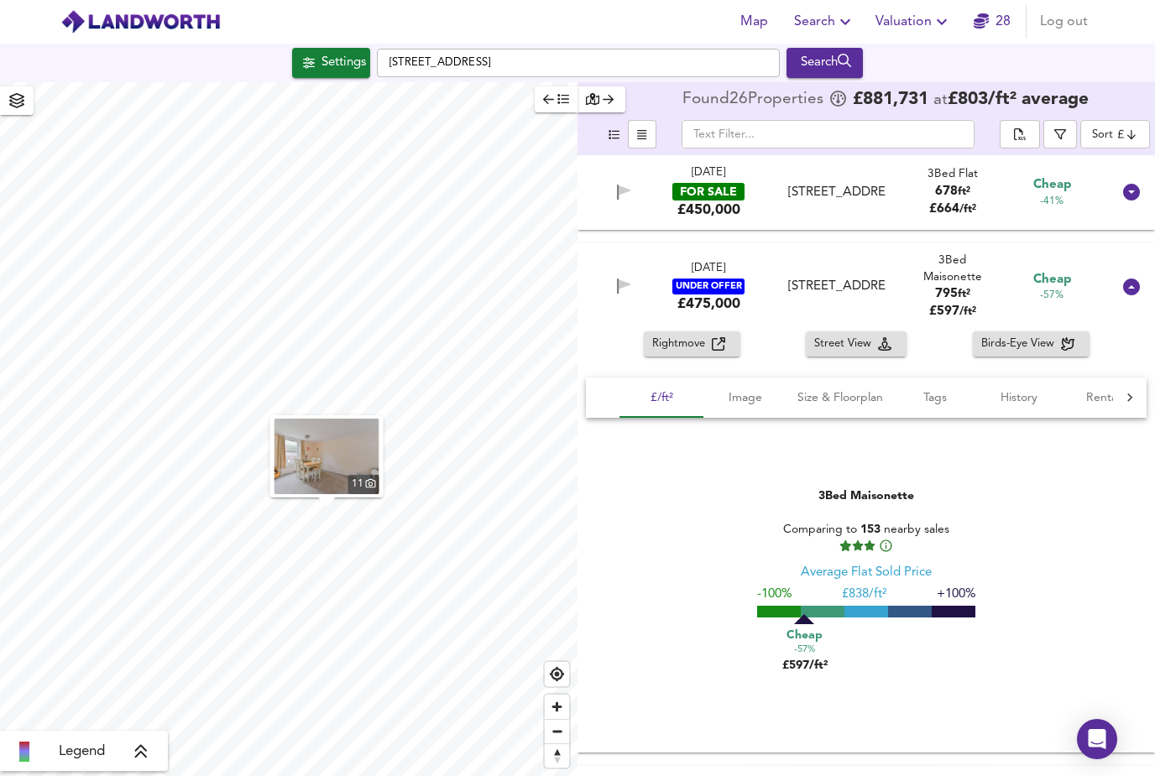
click at [705, 335] on span "Rightmove" at bounding box center [682, 344] width 60 height 19
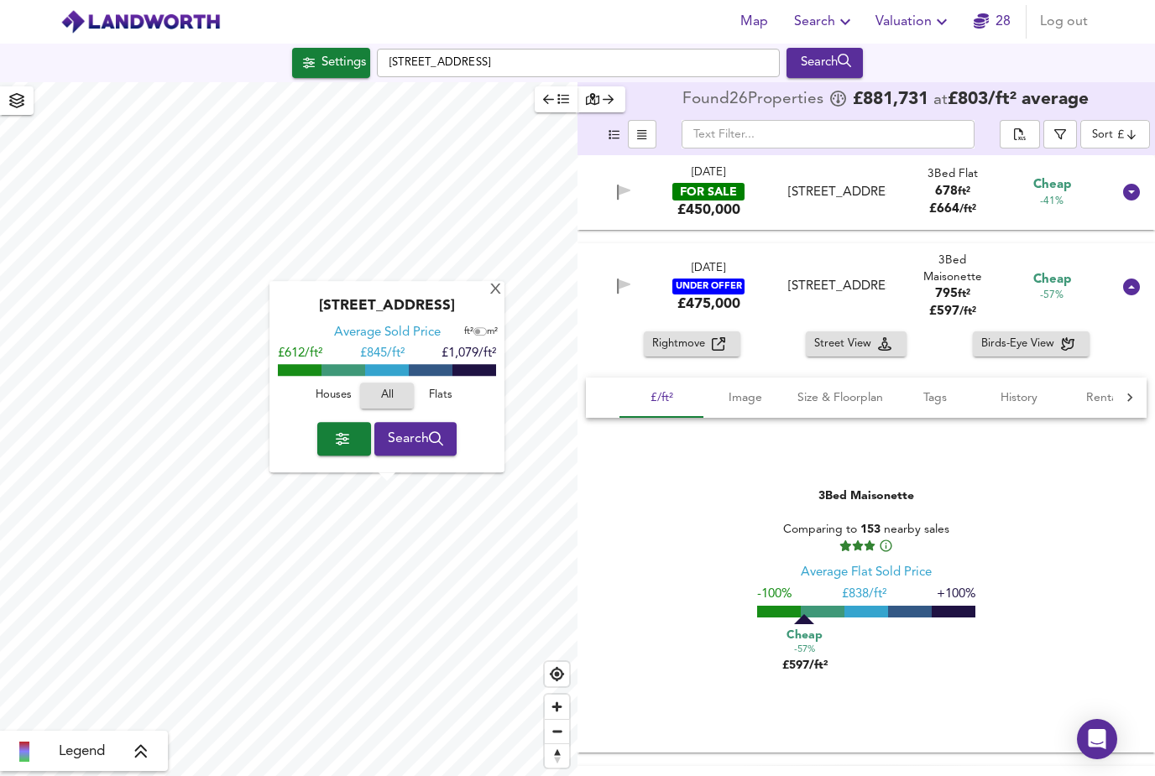
click at [420, 427] on span "Search" at bounding box center [416, 439] width 56 height 24
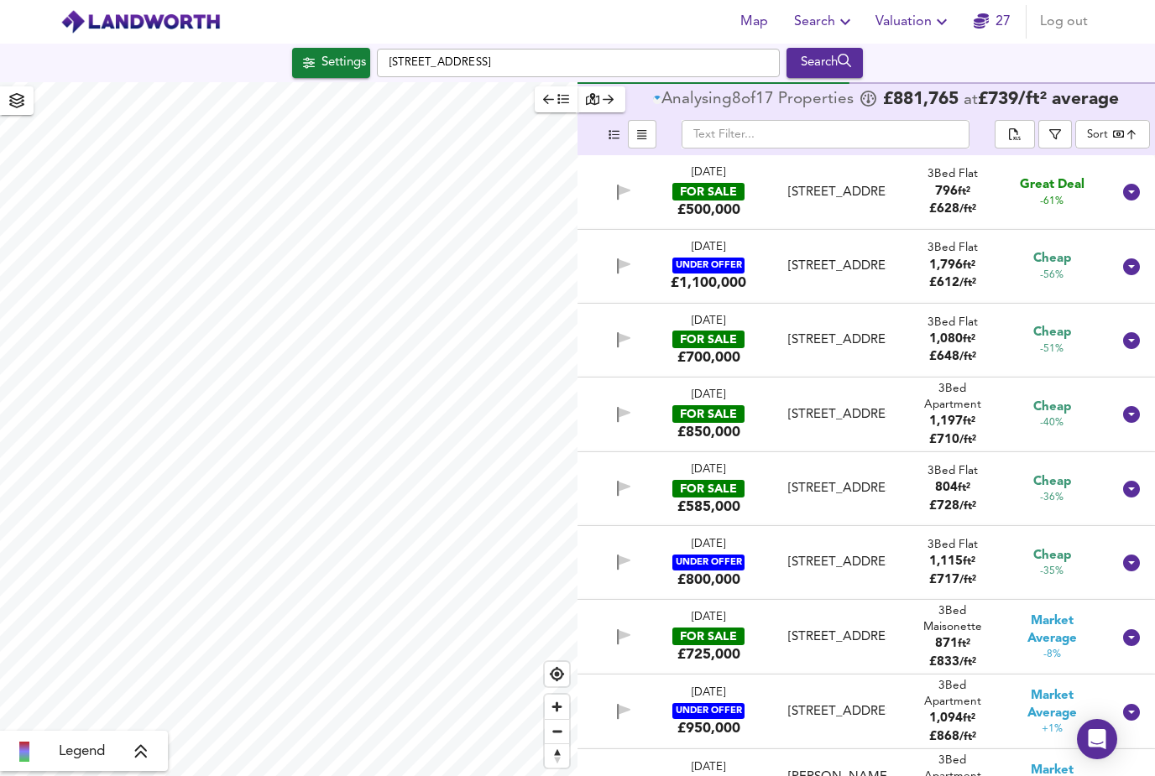
click at [1126, 72] on body "Map Search Valuation 27 Log out Settings Balham Hill, SW12 9DY Search Legend An…" at bounding box center [577, 388] width 1155 height 776
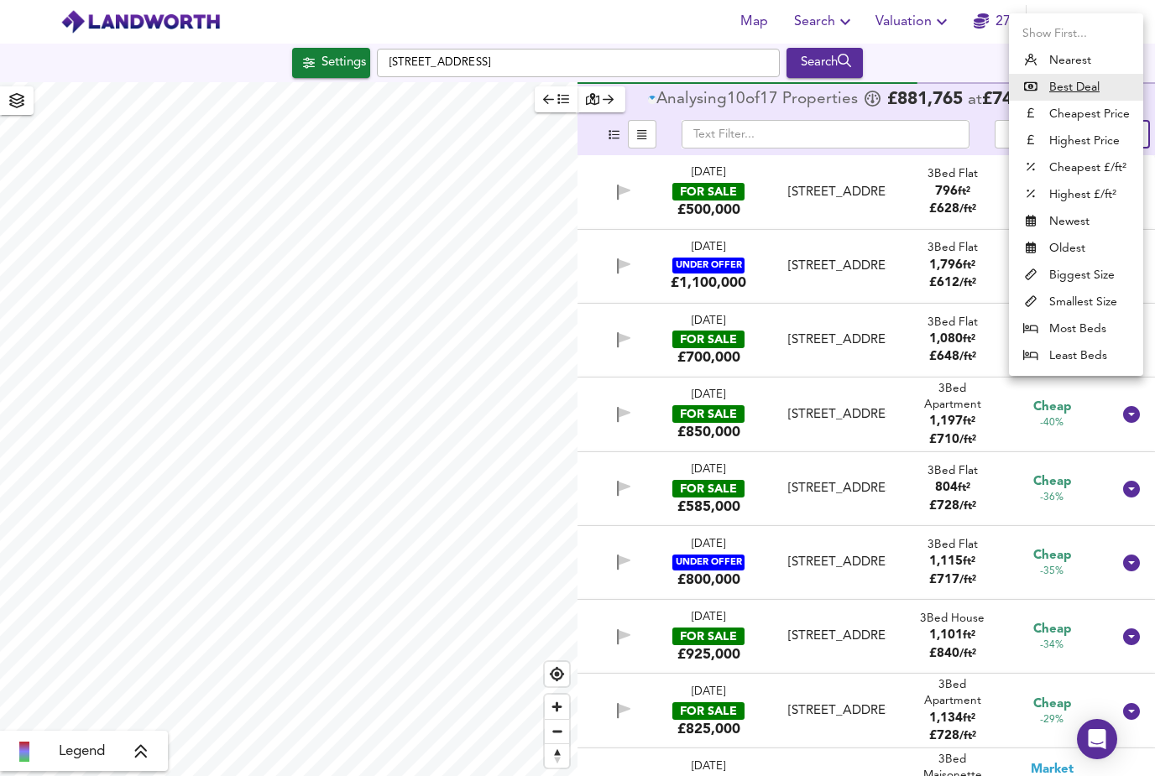
click at [1118, 103] on li "Cheapest Price" at bounding box center [1076, 114] width 134 height 27
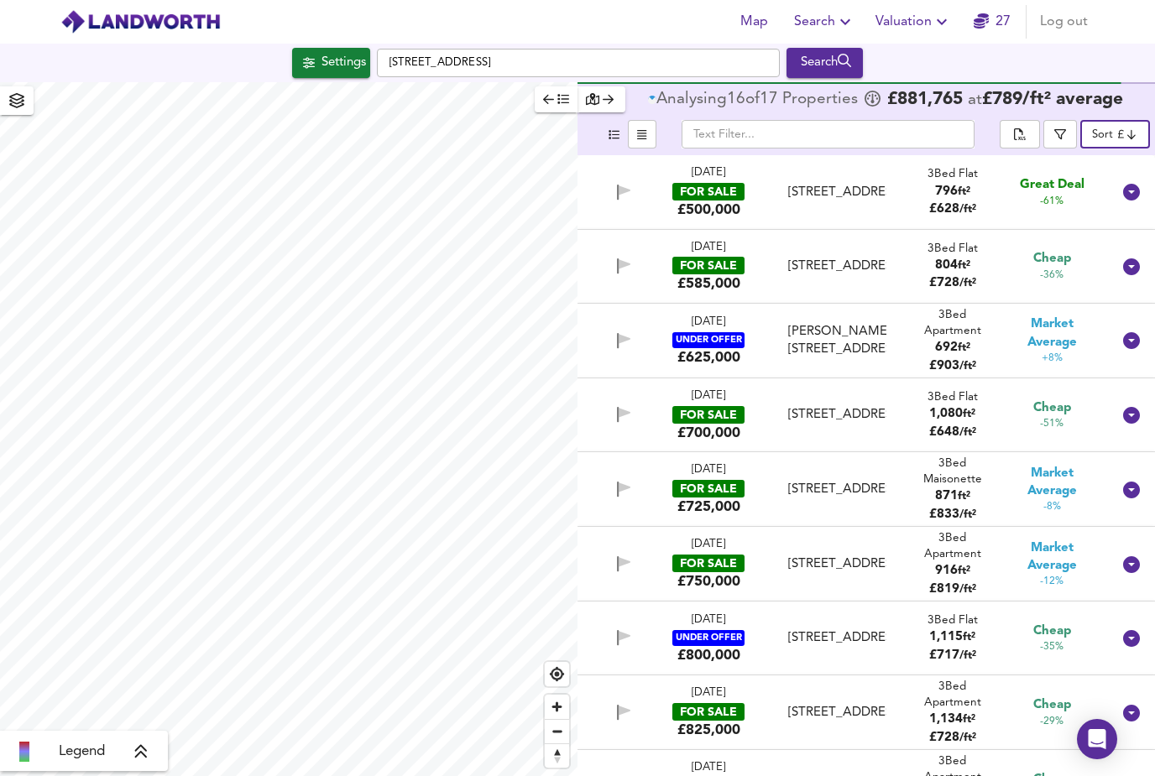
click at [725, 183] on div "FOR SALE" at bounding box center [708, 192] width 72 height 18
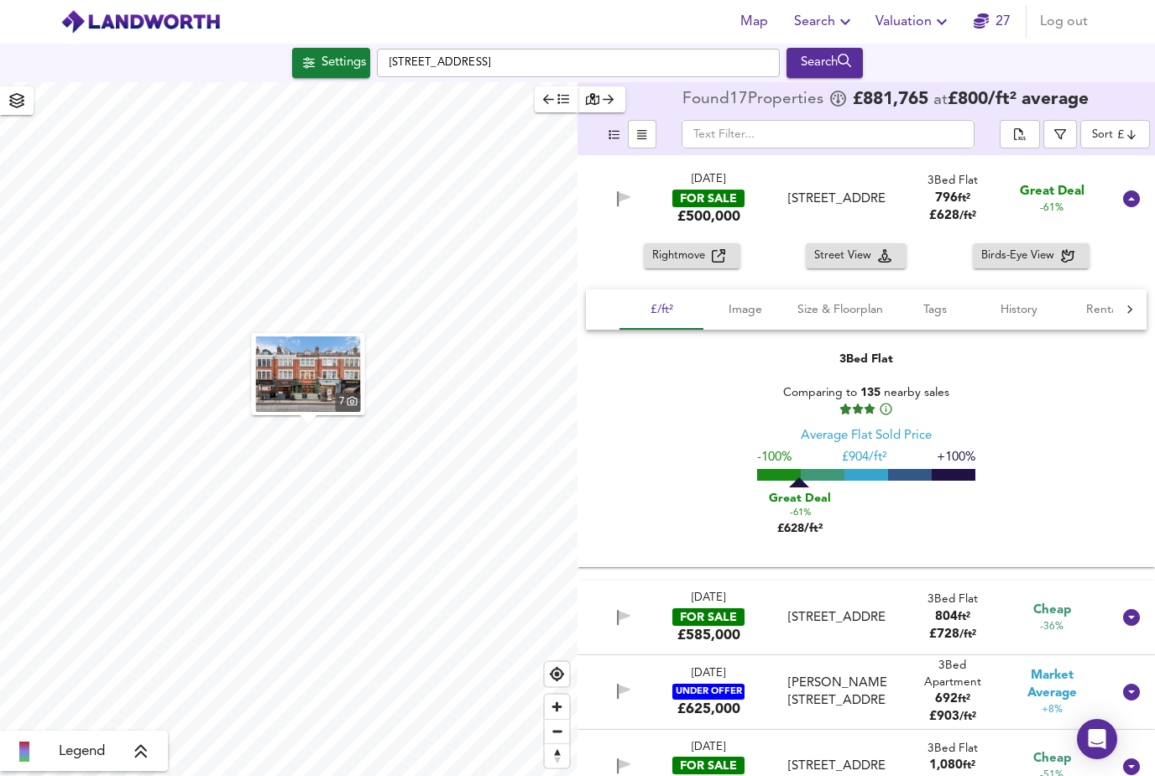
click at [303, 337] on img "button" at bounding box center [308, 375] width 105 height 76
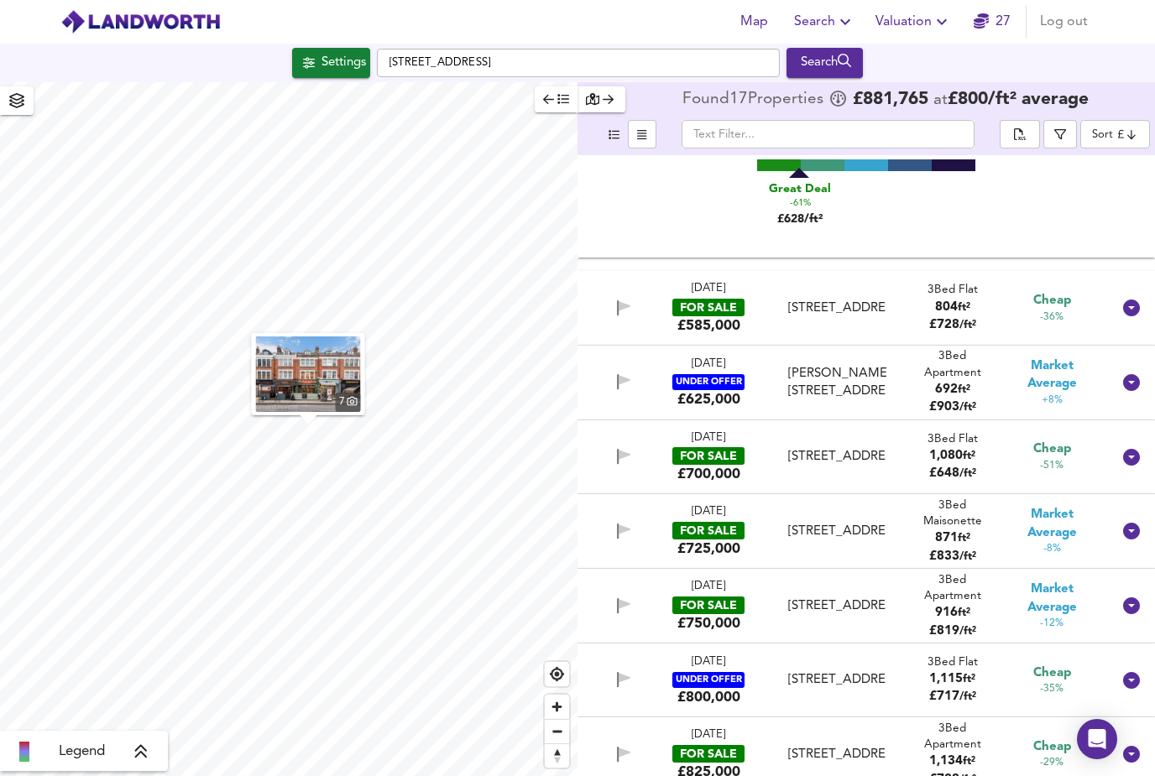
scroll to position [310, 0]
click at [1151, 420] on div "28 Aug 2025 FOR SALE £700,000 Cathles Road, Clapham South, SW12 9LE Cathles Roa…" at bounding box center [865, 457] width 577 height 74
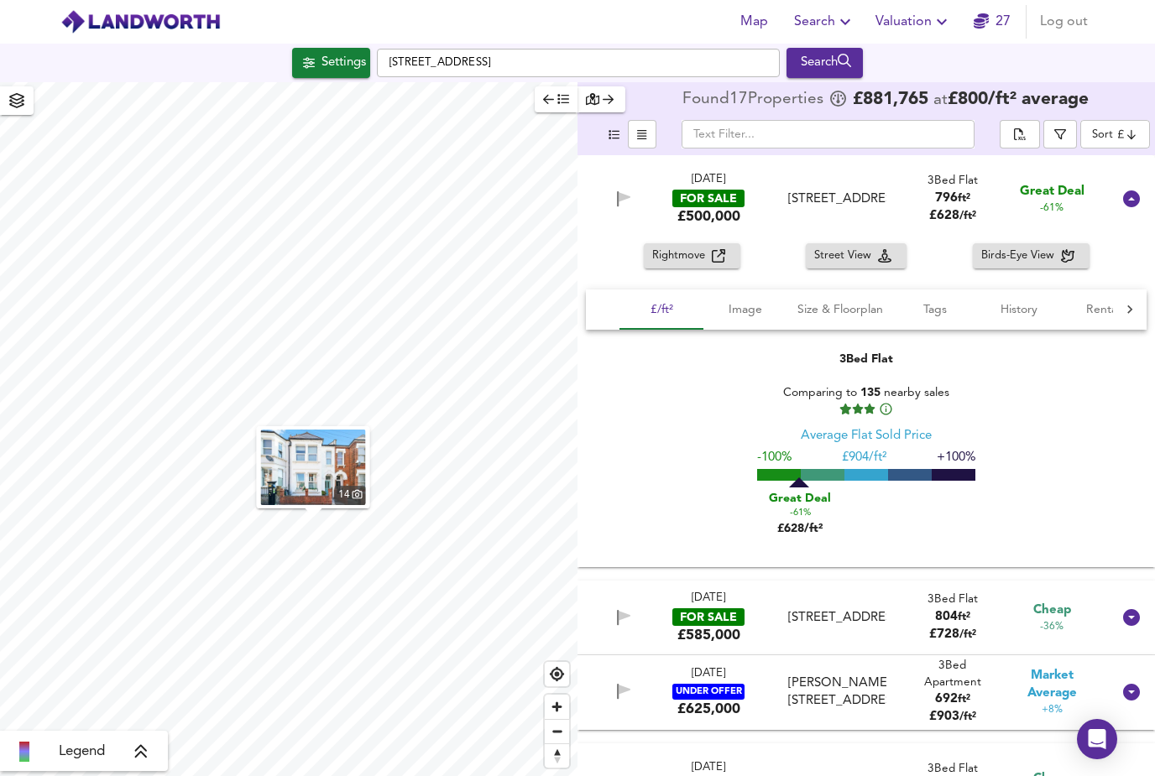
scroll to position [0, 0]
click at [1137, 191] on icon at bounding box center [1131, 199] width 17 height 17
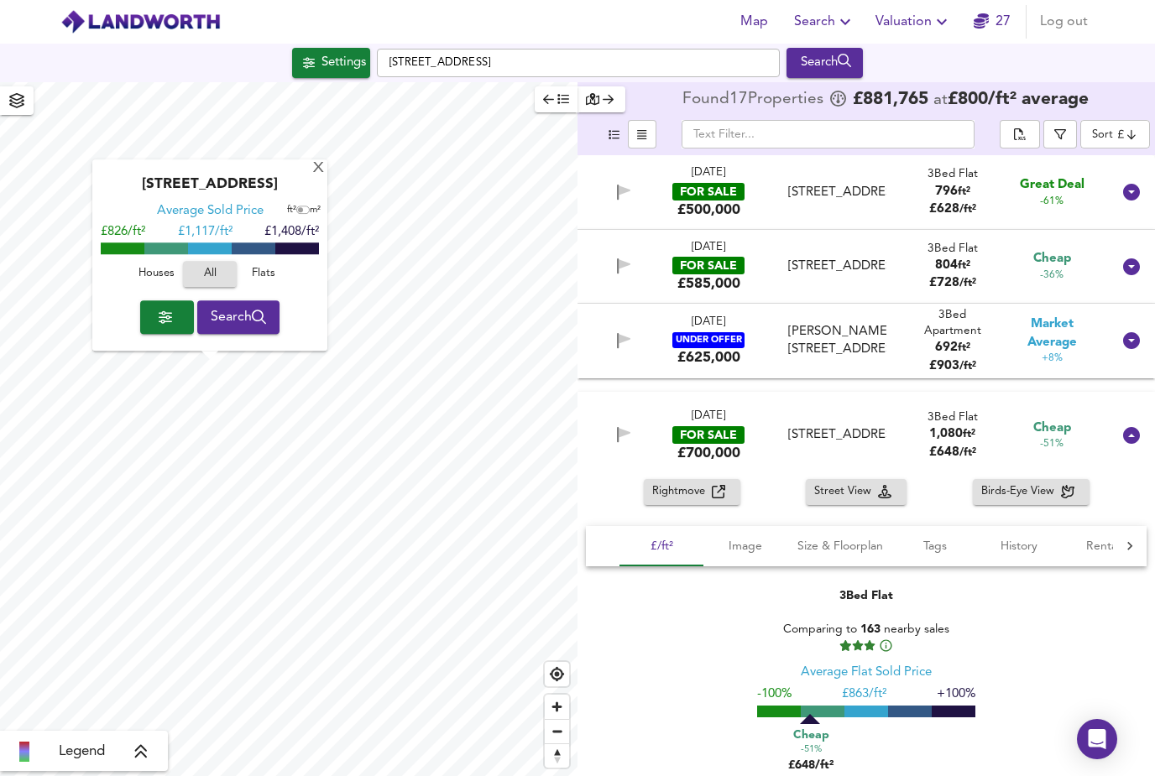
click at [222, 306] on span "Search" at bounding box center [239, 318] width 56 height 24
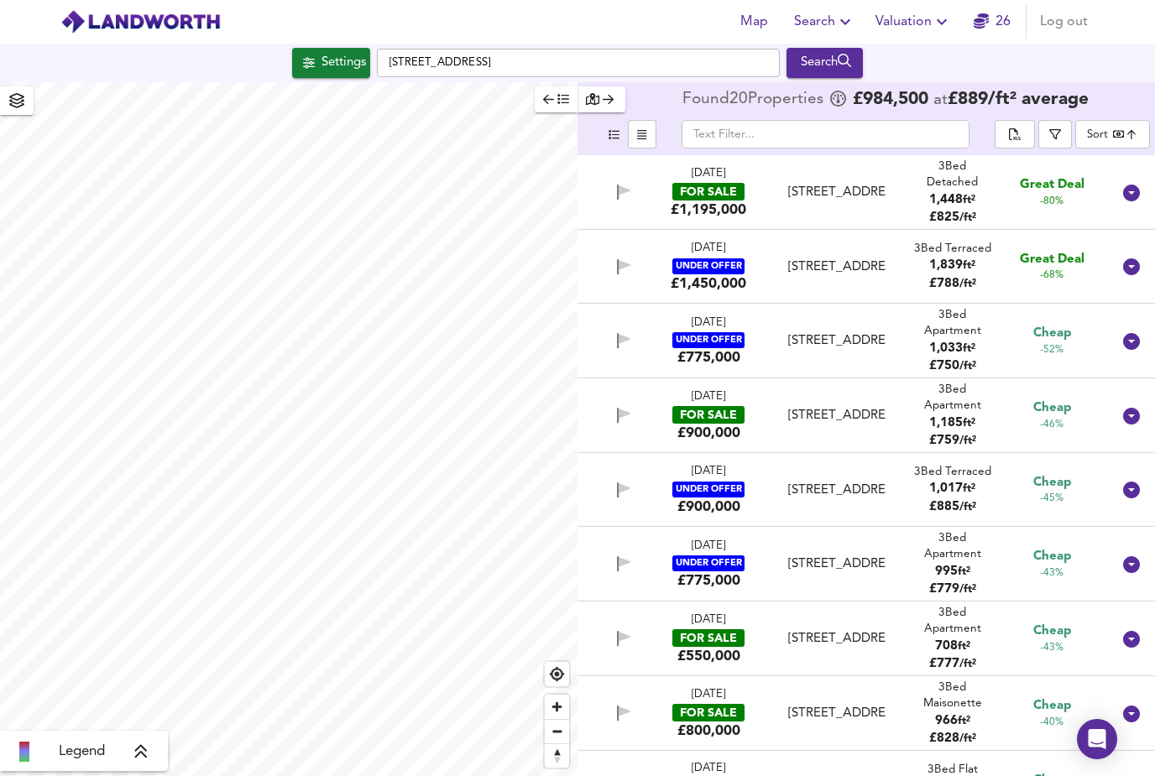
click at [1110, 80] on body "Map Search Valuation 26 Log out Settings Chatham Road, SW11 6HG Search Legend F…" at bounding box center [577, 388] width 1155 height 776
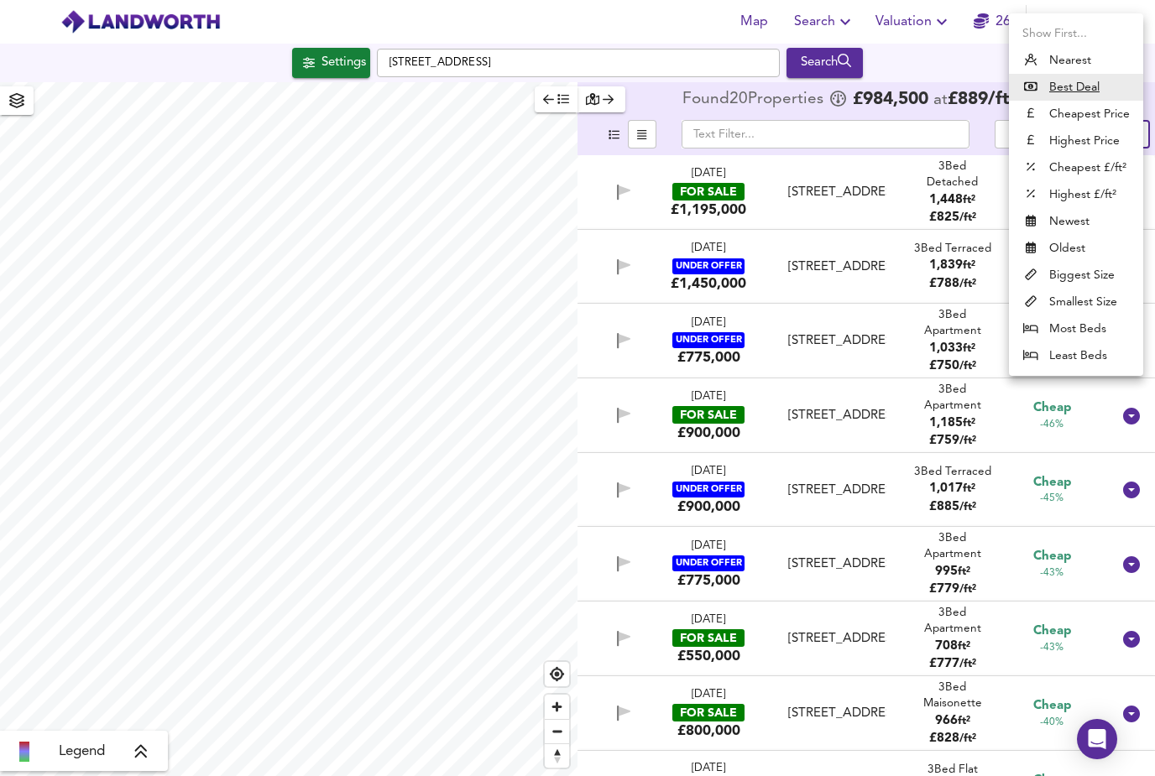
click at [1115, 117] on li "Cheapest Price" at bounding box center [1076, 114] width 134 height 27
type input "cheapest"
